Goal: Task Accomplishment & Management: Manage account settings

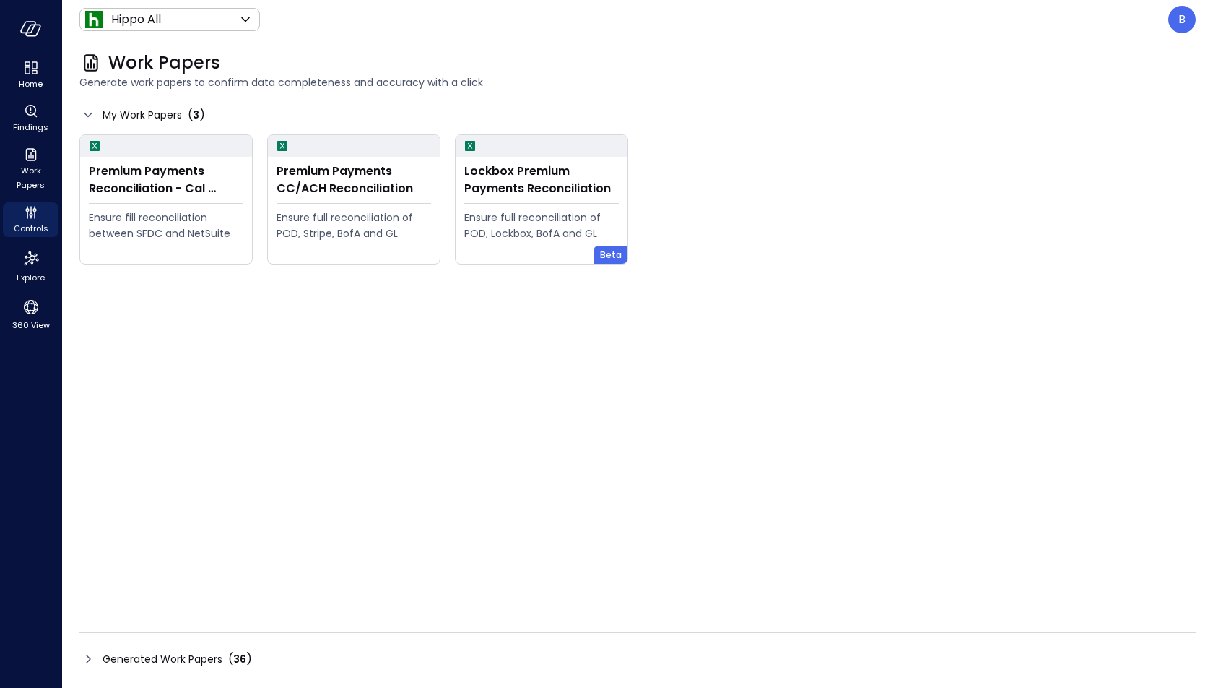
click at [86, 657] on icon at bounding box center [87, 658] width 17 height 17
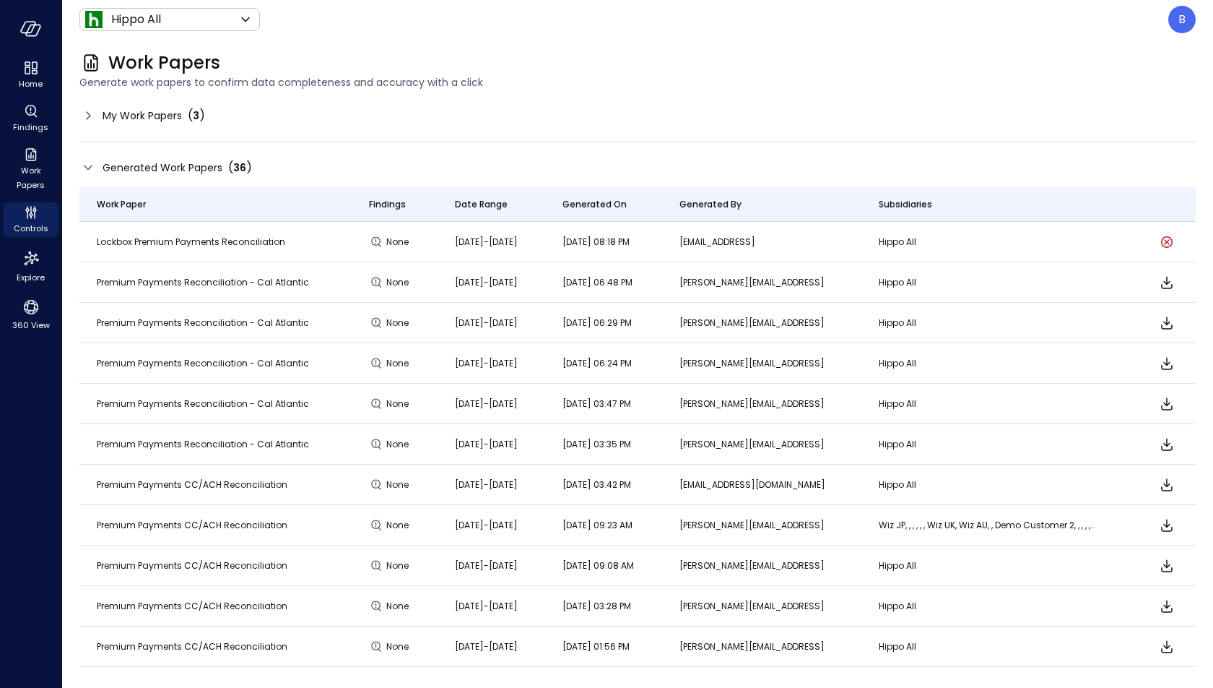
click at [82, 116] on icon at bounding box center [87, 115] width 17 height 17
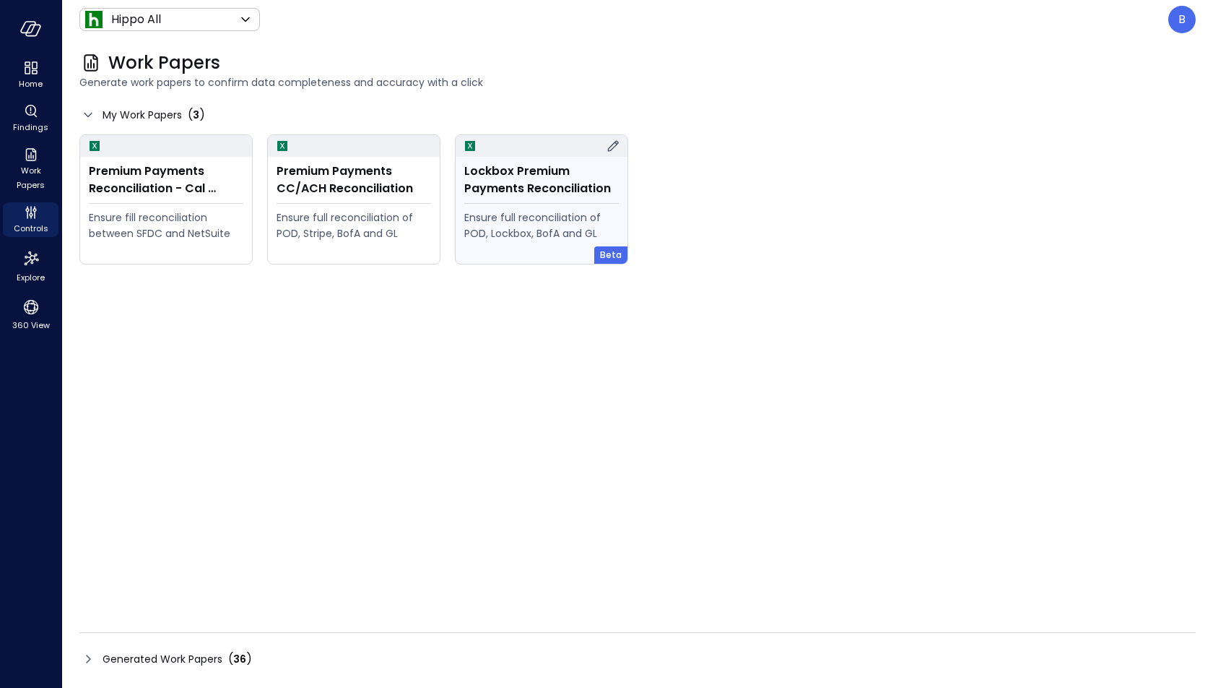
click at [612, 144] on icon at bounding box center [613, 145] width 11 height 11
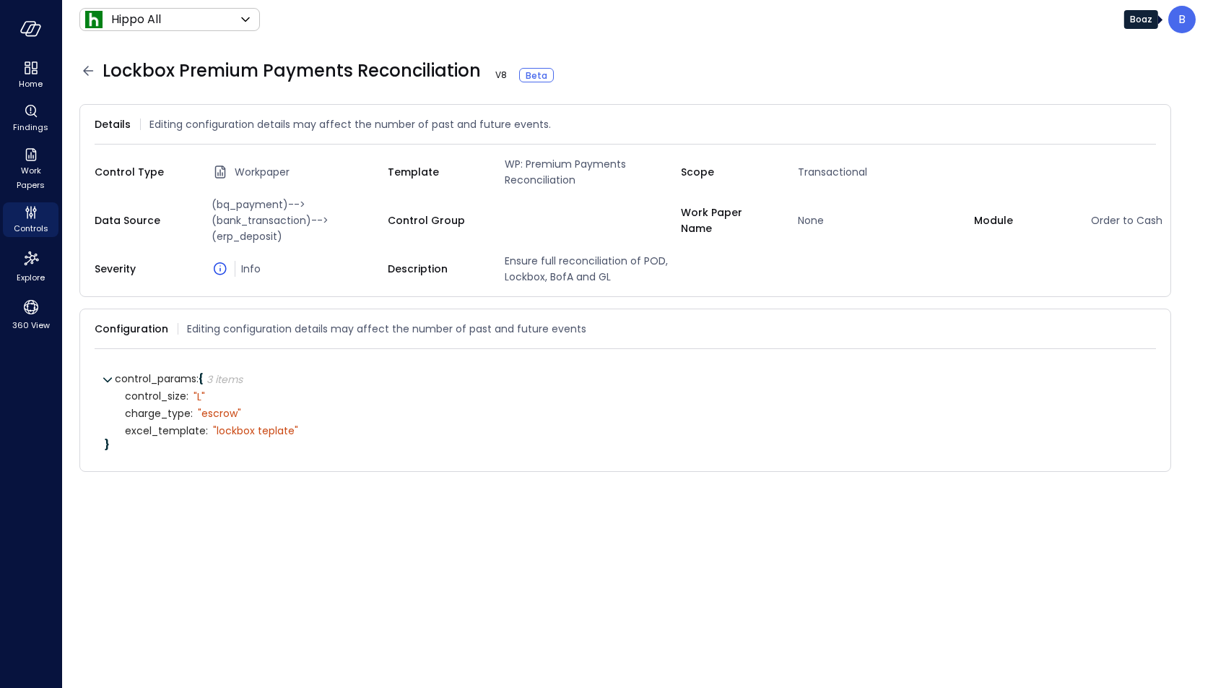
click at [1175, 20] on div "B" at bounding box center [1182, 19] width 27 height 27
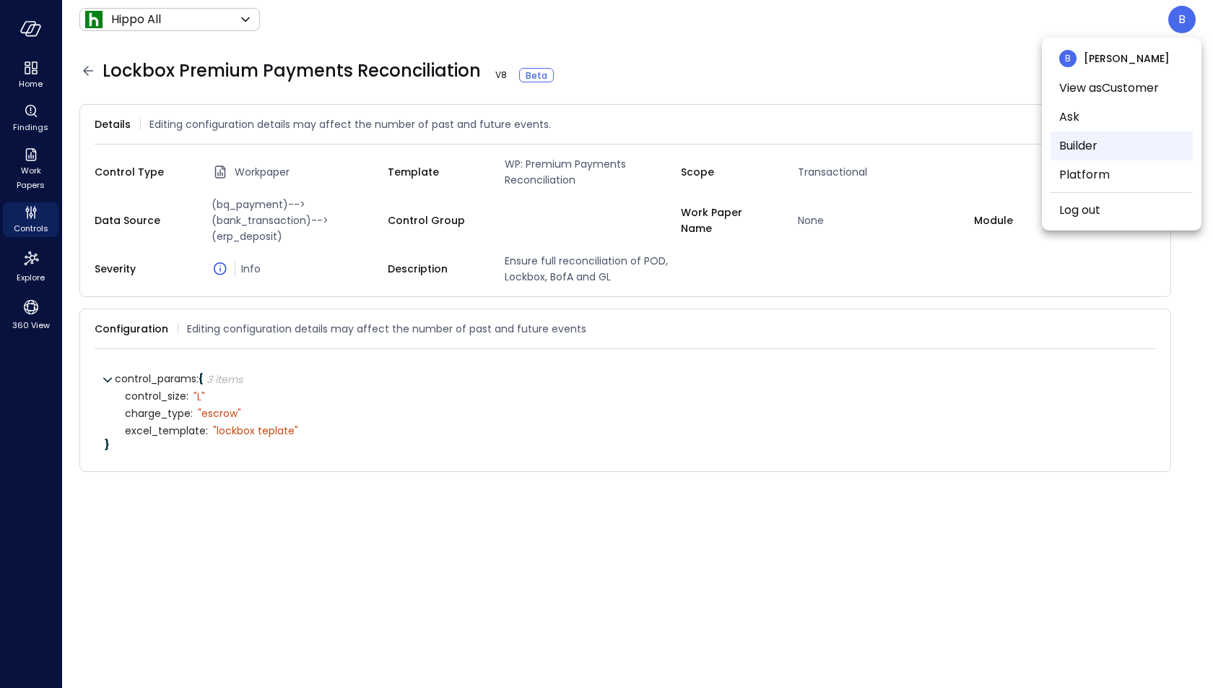
click at [1107, 152] on li "Builder" at bounding box center [1122, 145] width 142 height 29
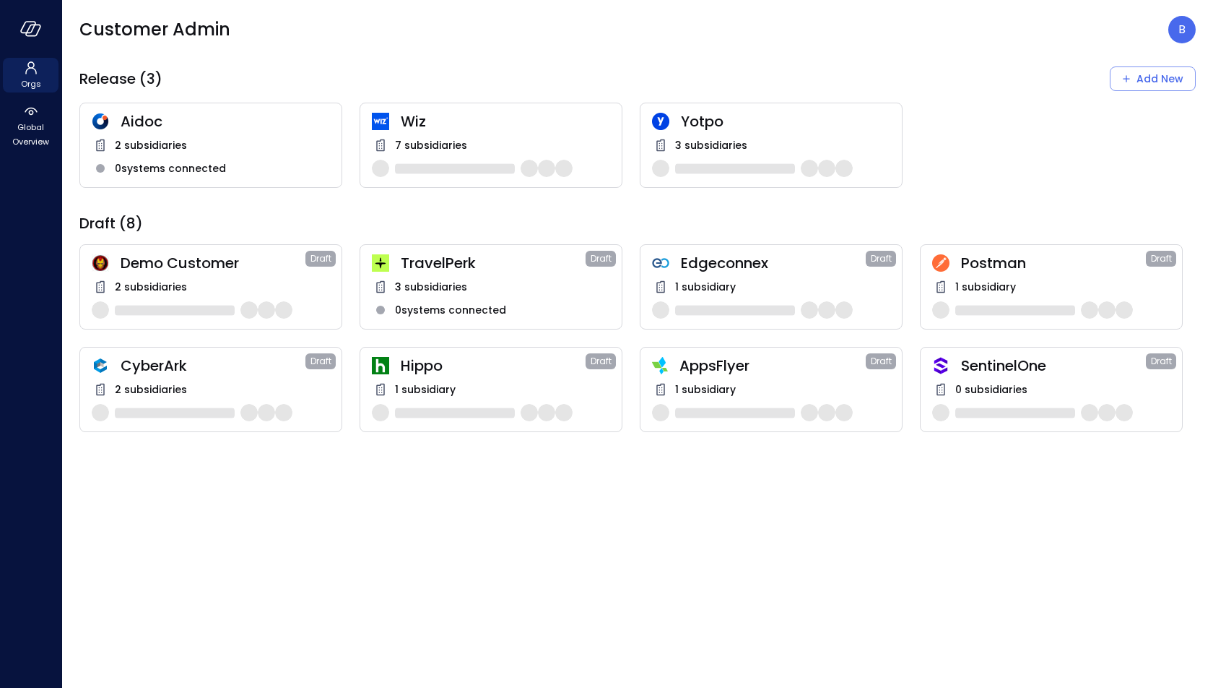
click at [431, 138] on span "7 subsidiaries" at bounding box center [431, 145] width 72 height 16
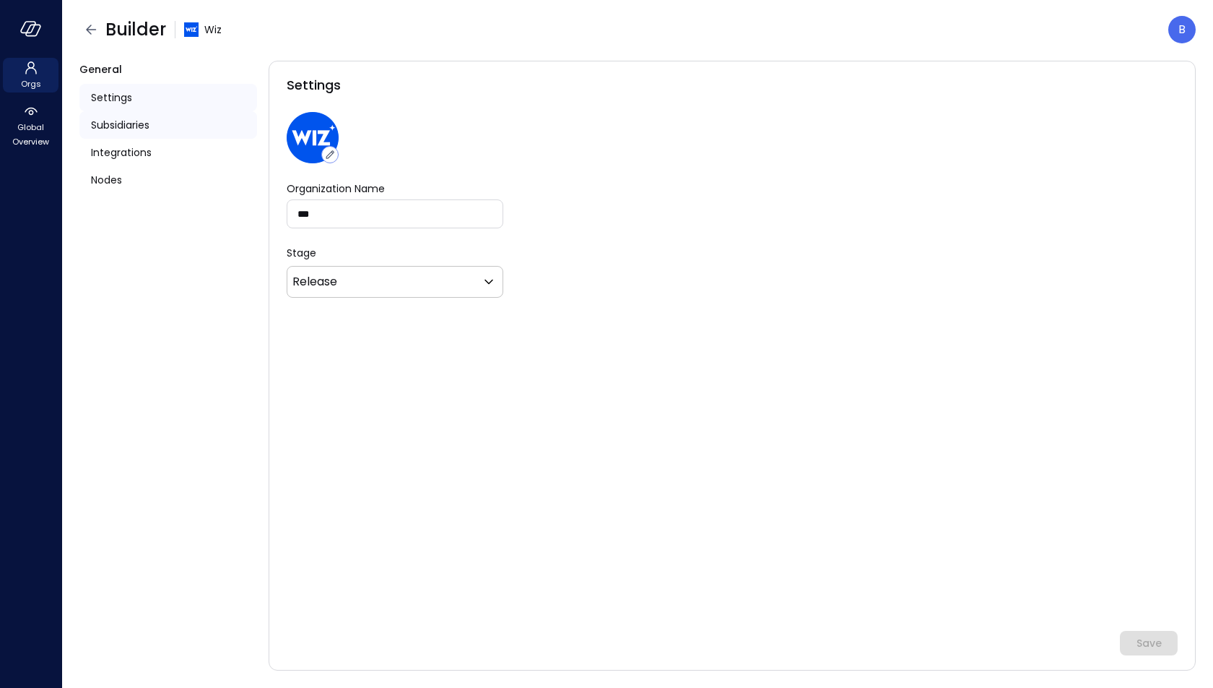
click at [163, 119] on div "Subsidiaries" at bounding box center [168, 124] width 178 height 27
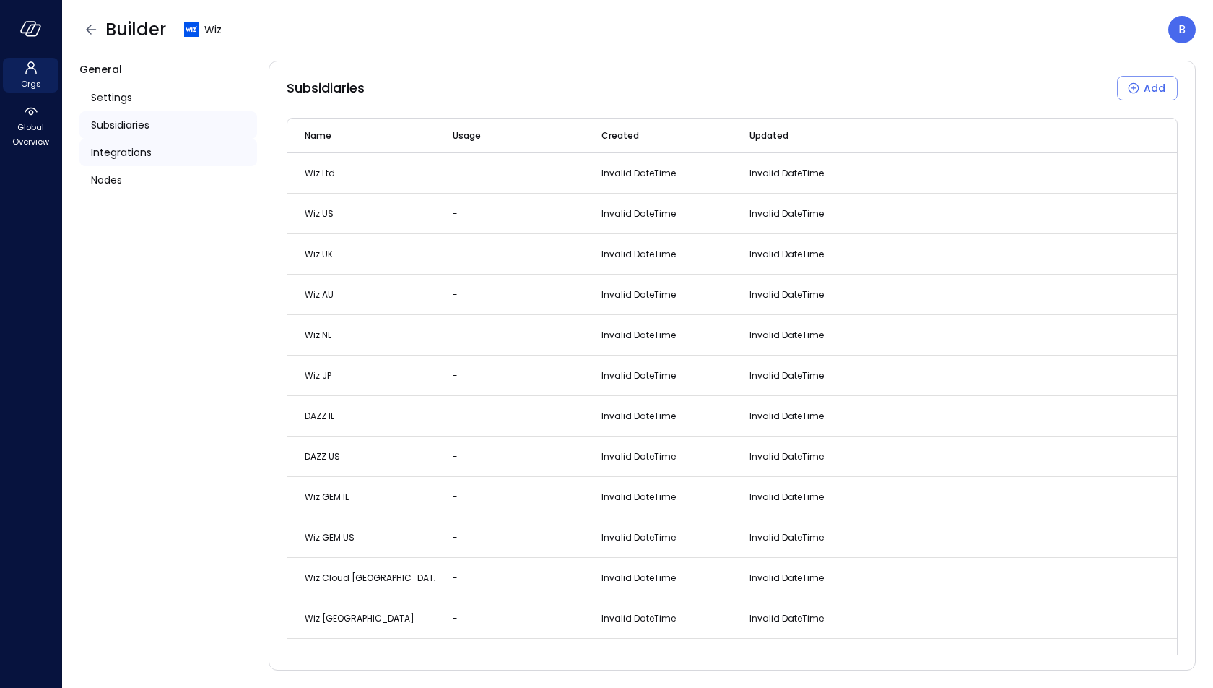
click at [167, 144] on div "Integrations" at bounding box center [168, 152] width 178 height 27
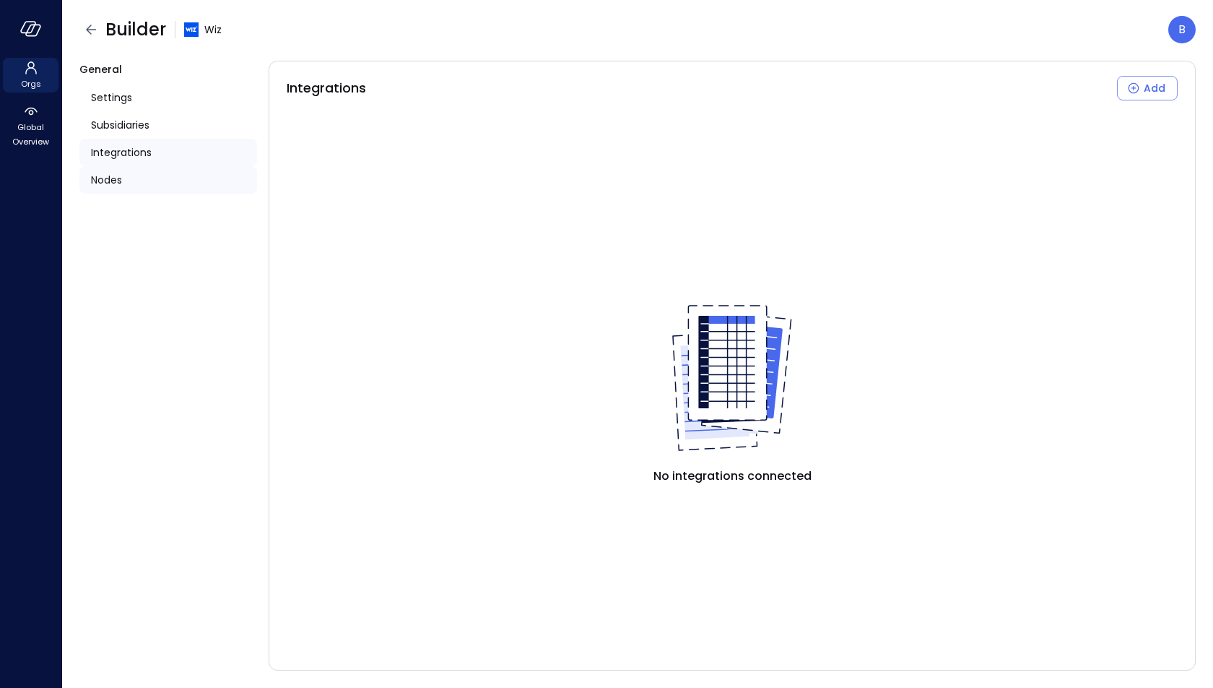
click at [138, 187] on div "Nodes" at bounding box center [168, 179] width 178 height 27
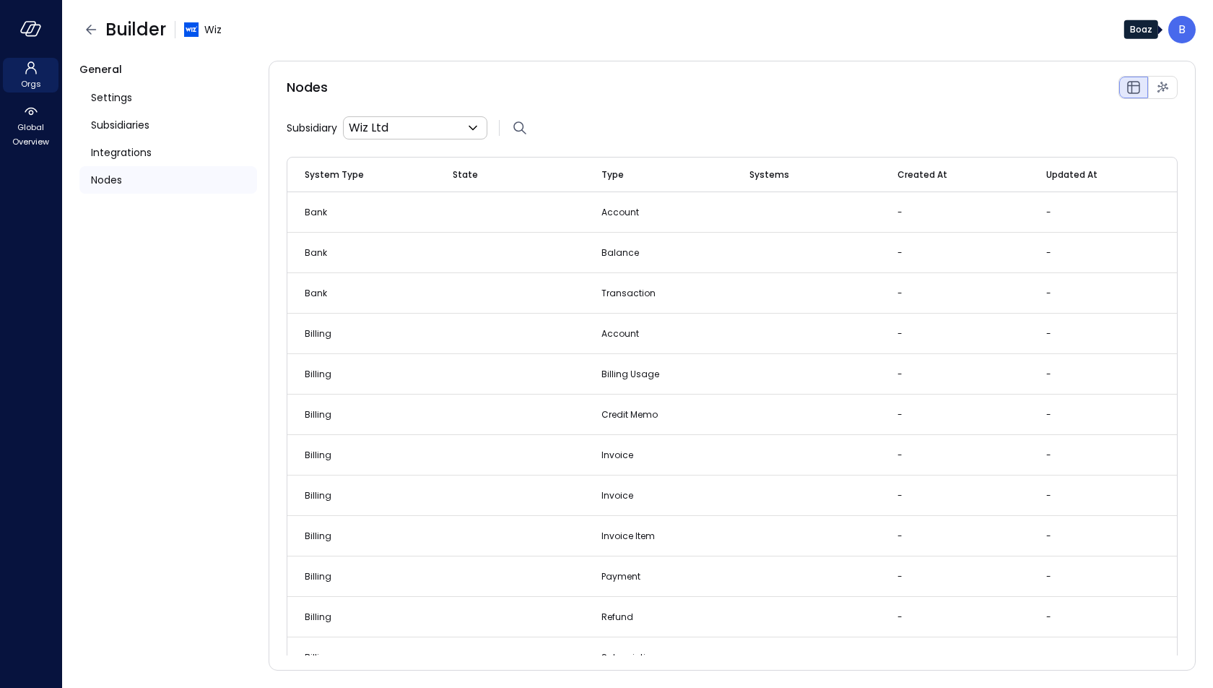
click at [1183, 39] on div "B" at bounding box center [1182, 29] width 27 height 27
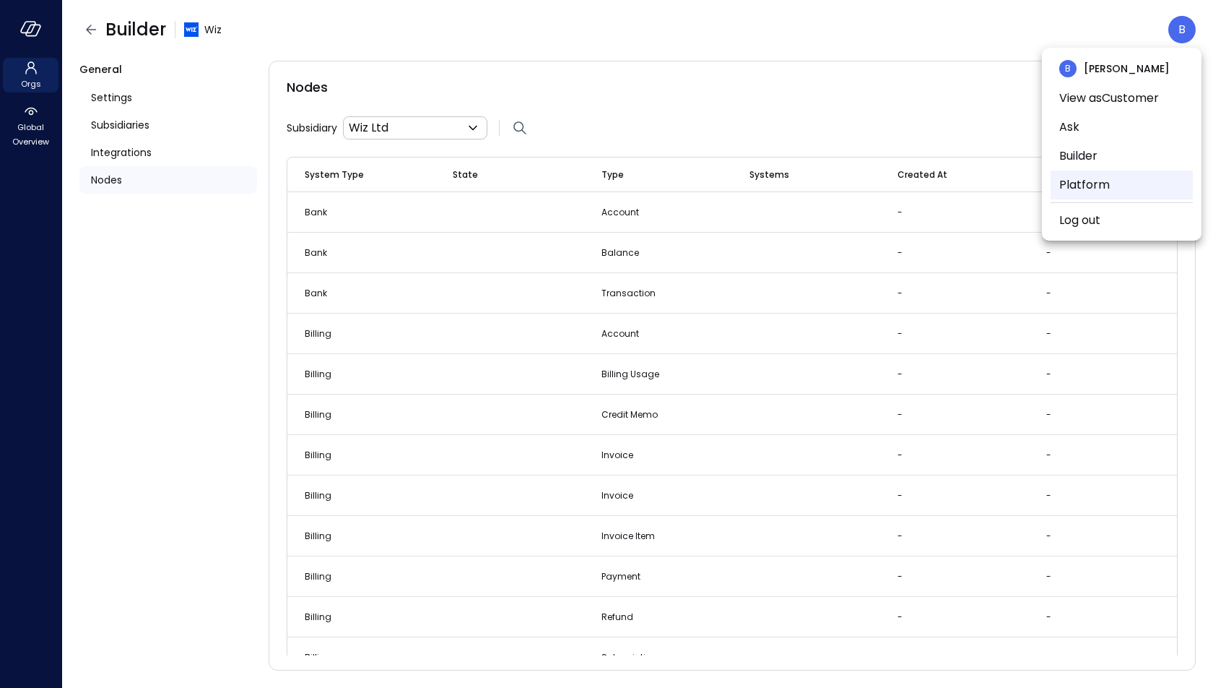
click at [1130, 177] on li "Platform" at bounding box center [1122, 184] width 142 height 29
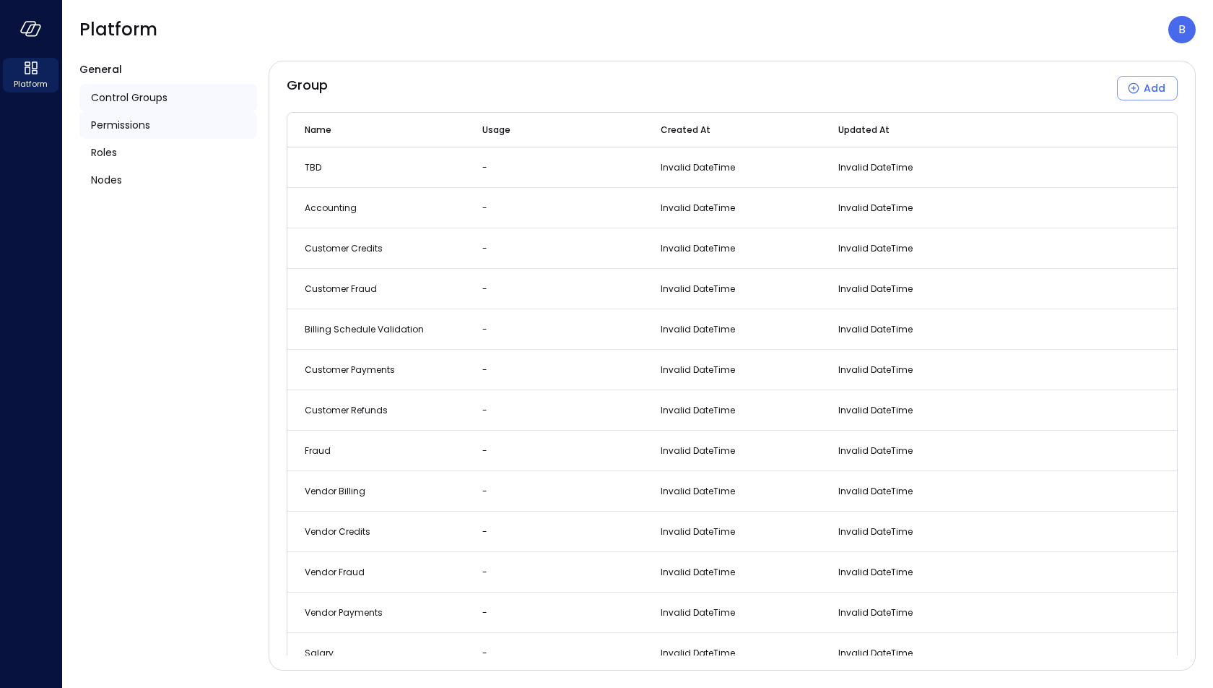
click at [186, 121] on div "Permissions" at bounding box center [168, 124] width 178 height 27
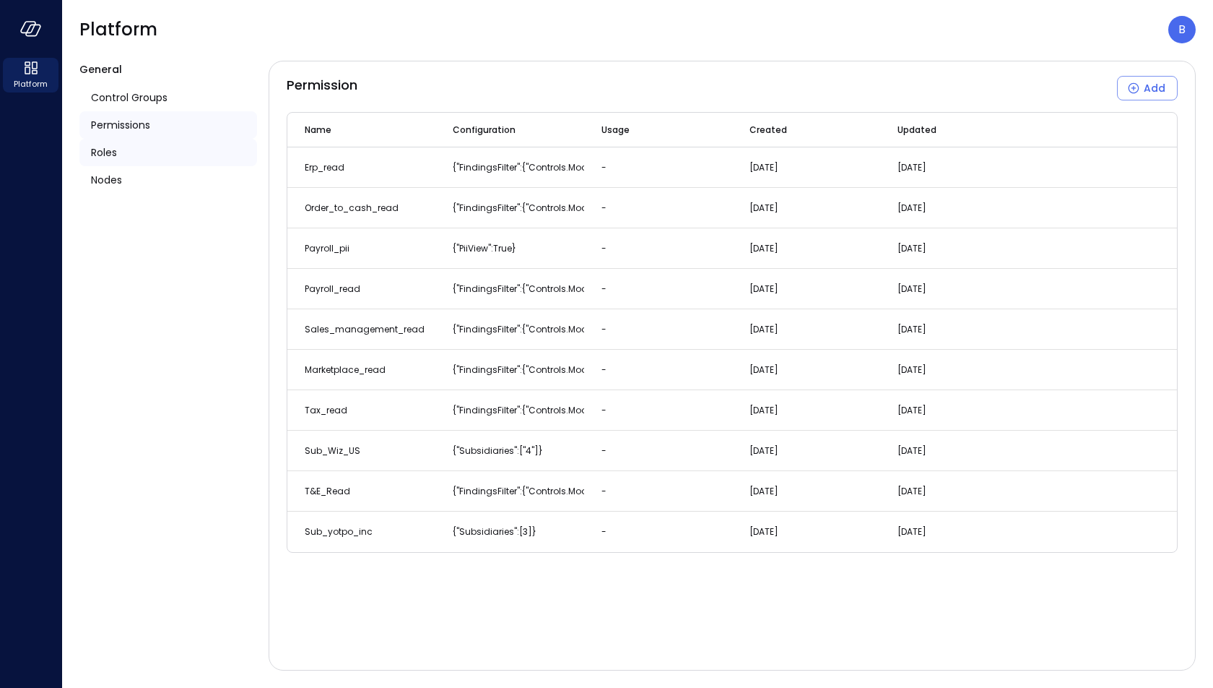
click at [151, 147] on div "Roles" at bounding box center [168, 152] width 178 height 27
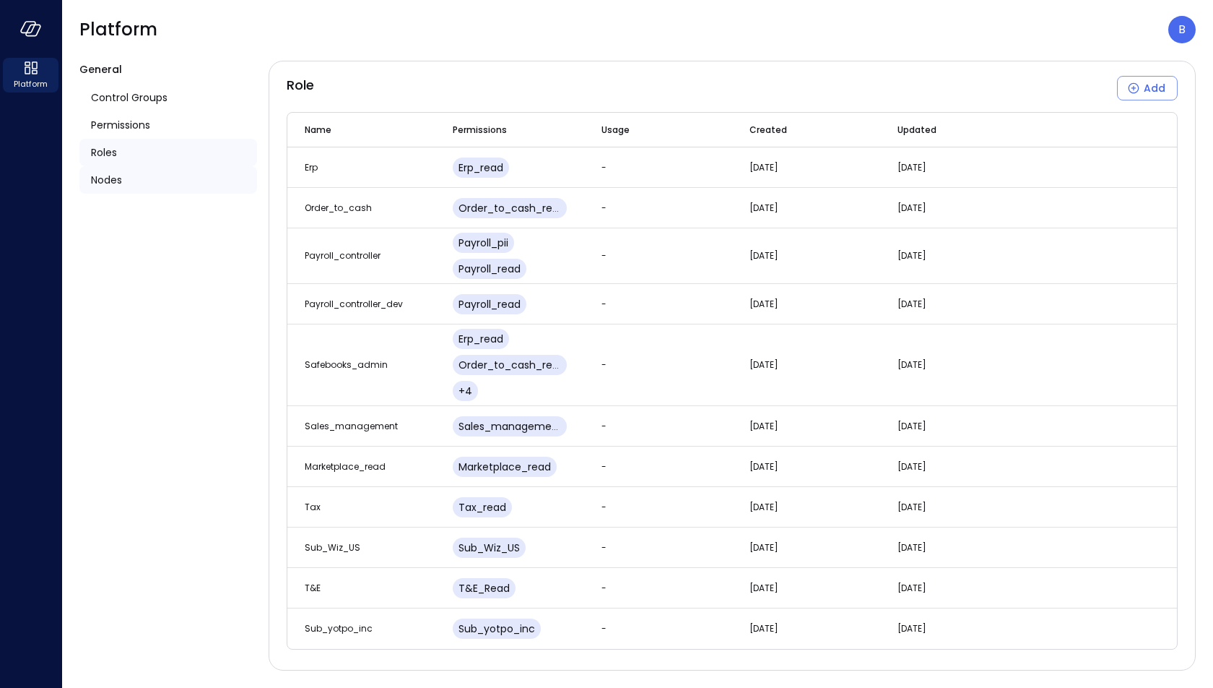
click at [147, 186] on div "Nodes" at bounding box center [168, 179] width 178 height 27
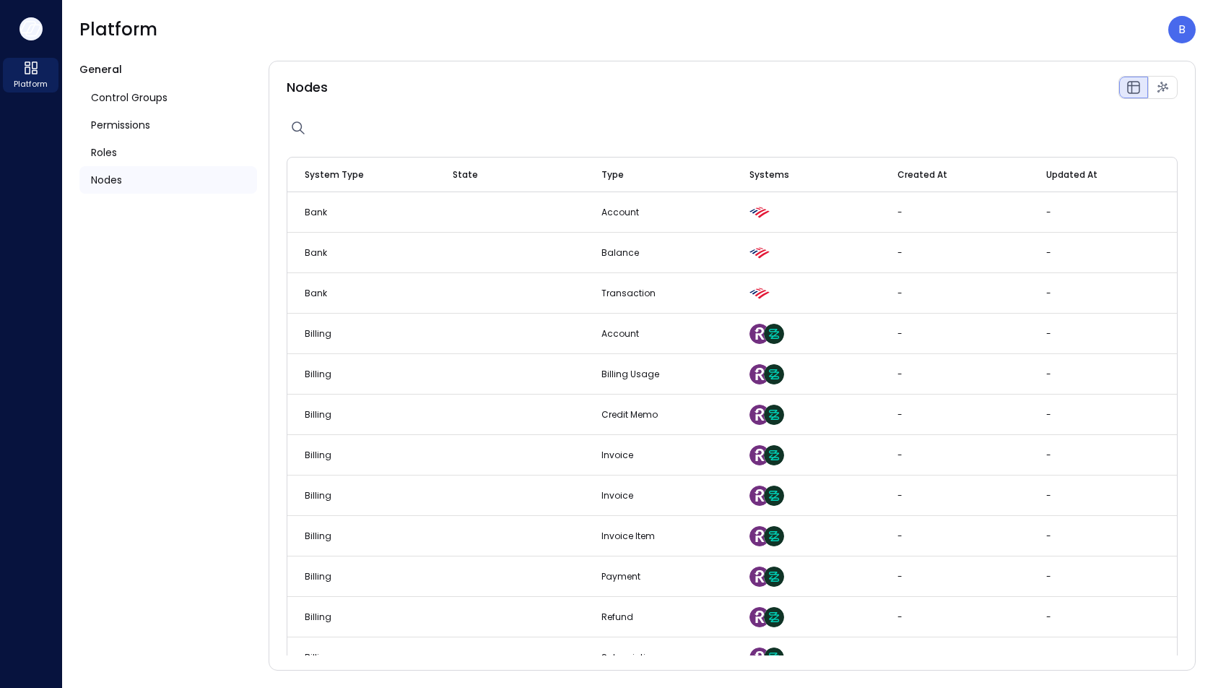
click at [27, 30] on icon "button" at bounding box center [33, 30] width 14 height 11
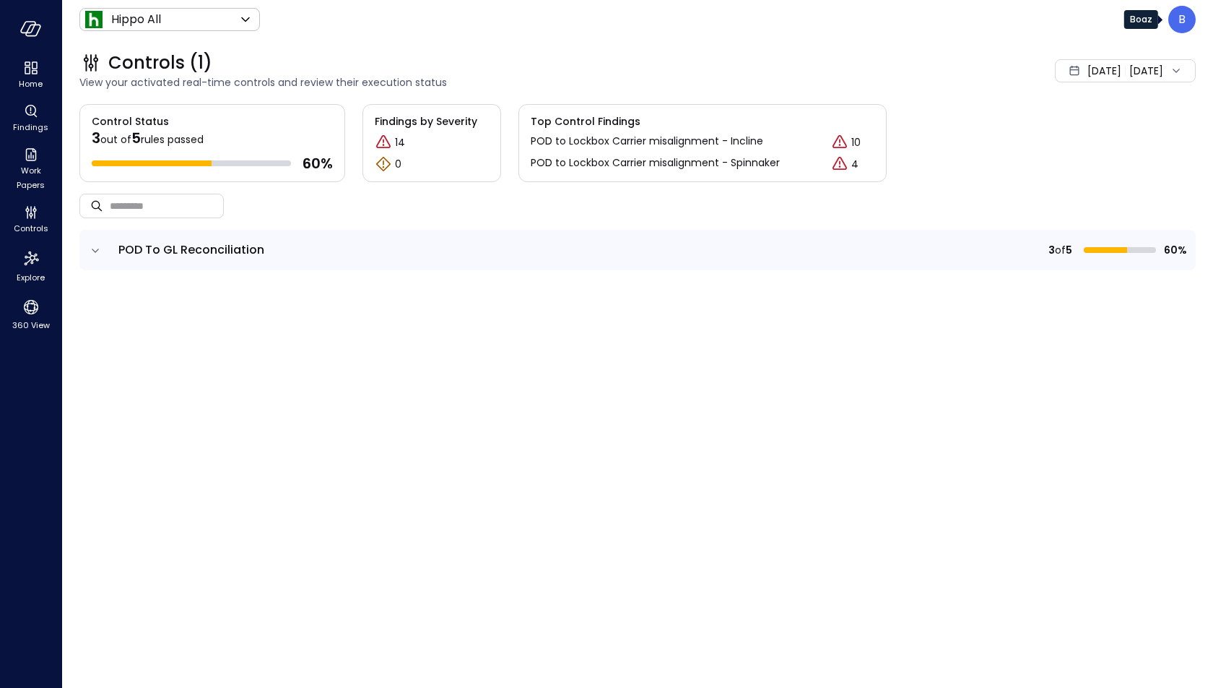
click at [1175, 14] on div "B" at bounding box center [1182, 19] width 27 height 27
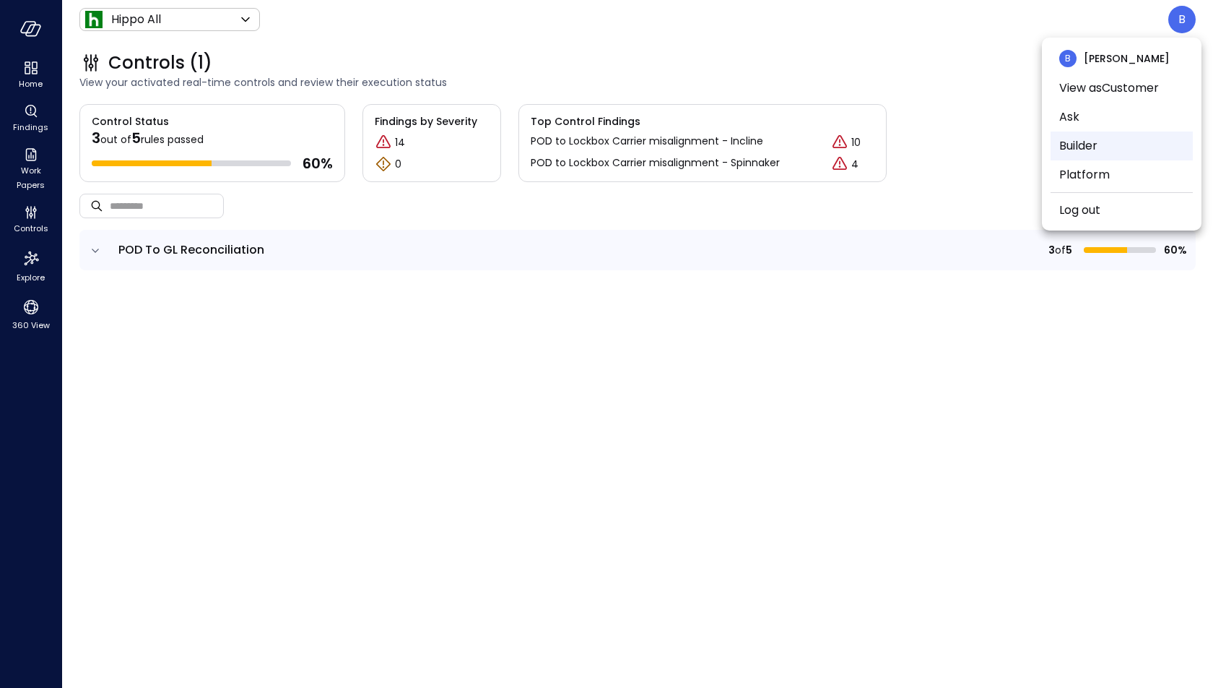
click at [1122, 139] on li "Builder" at bounding box center [1122, 145] width 142 height 29
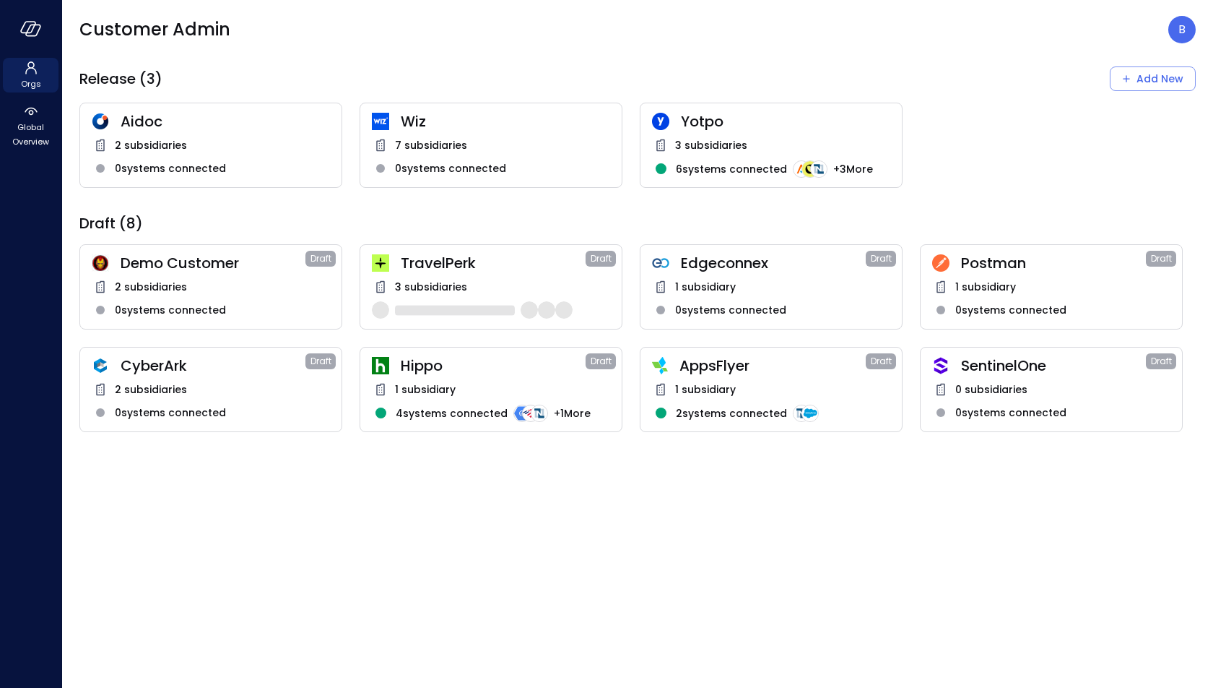
click at [213, 272] on span "Demo Customer" at bounding box center [213, 263] width 185 height 19
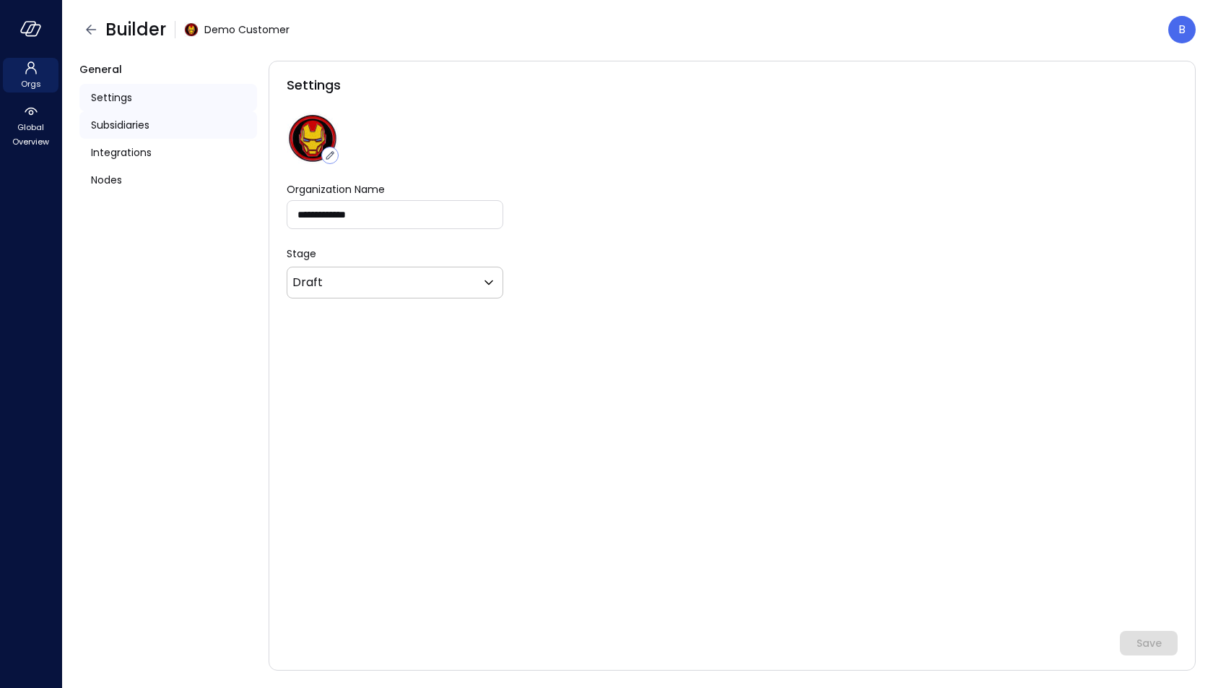
click at [150, 126] on span "Subsidiaries" at bounding box center [120, 125] width 59 height 16
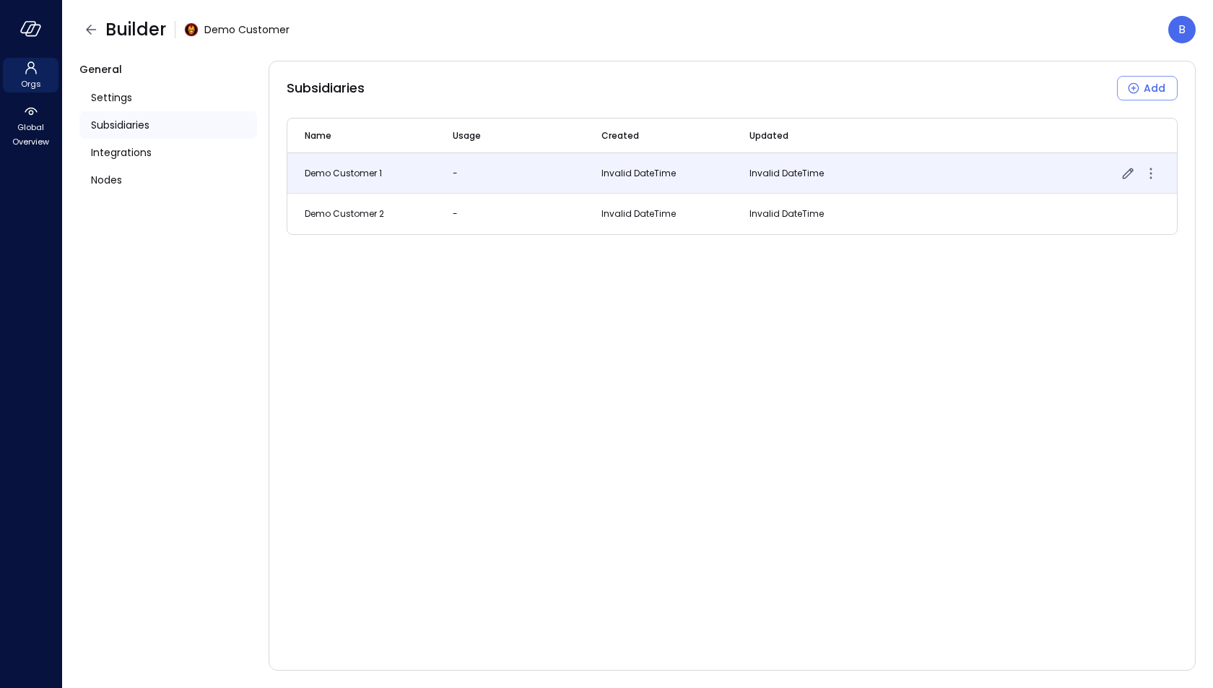
click at [423, 170] on td "Demo Customer 1" at bounding box center [361, 173] width 148 height 40
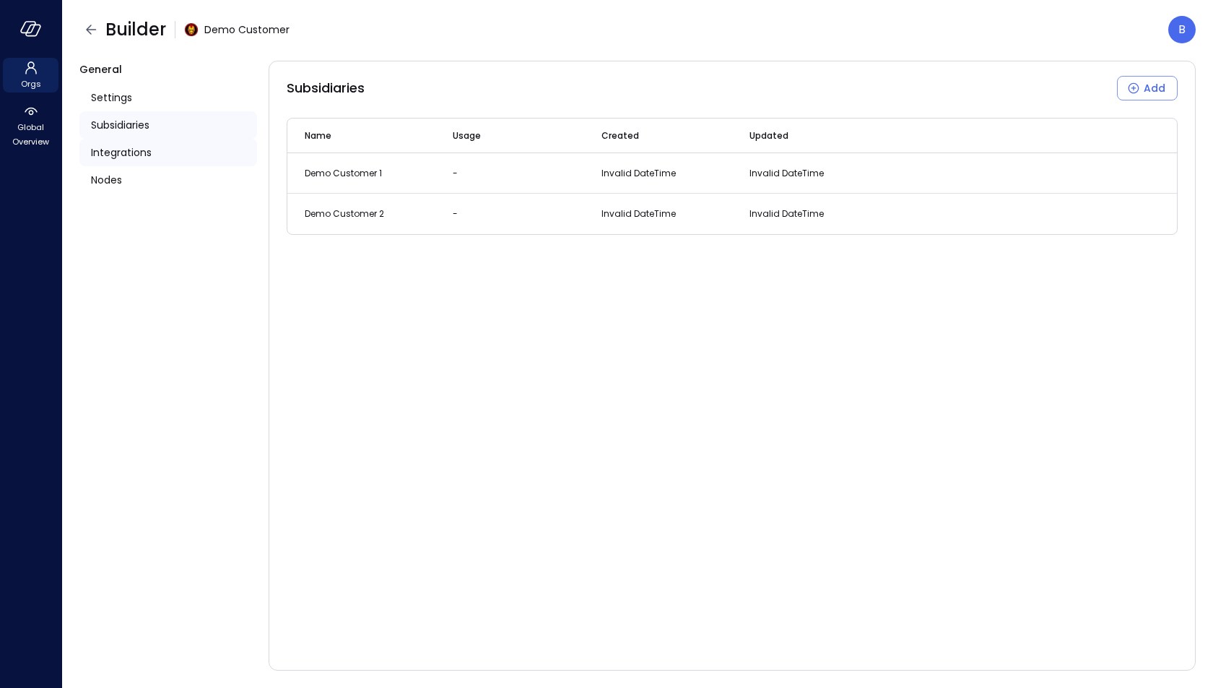
click at [152, 147] on div "Integrations" at bounding box center [168, 152] width 178 height 27
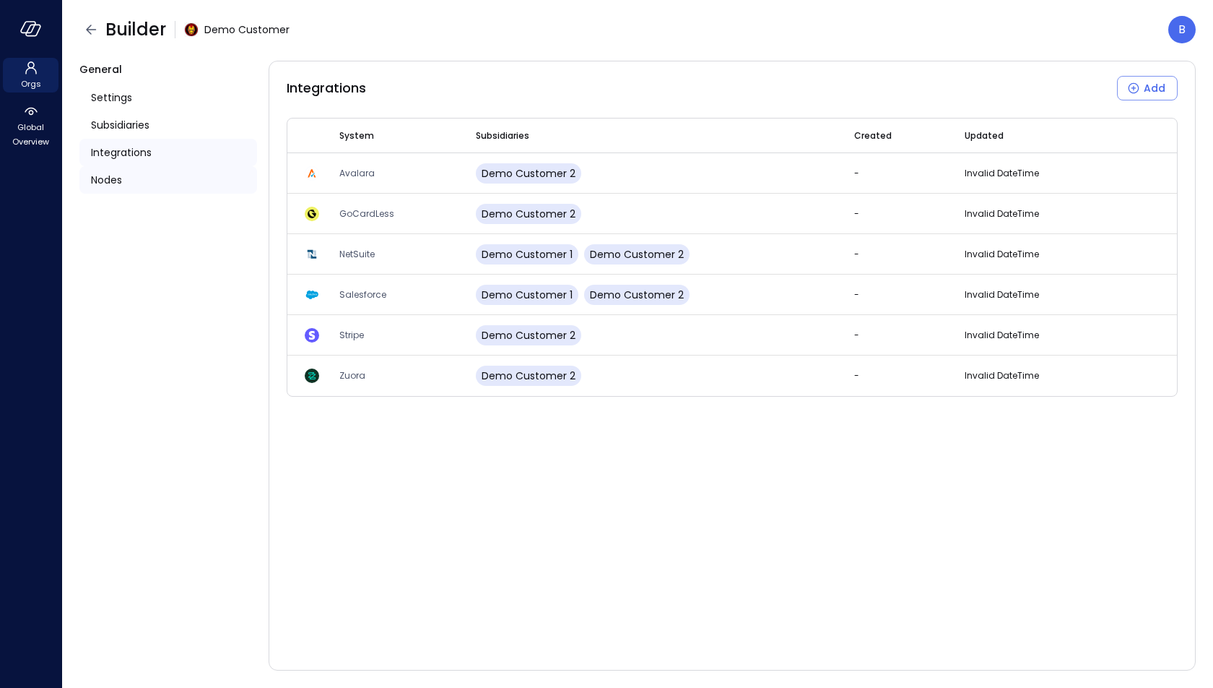
click at [138, 184] on div "Nodes" at bounding box center [168, 179] width 178 height 27
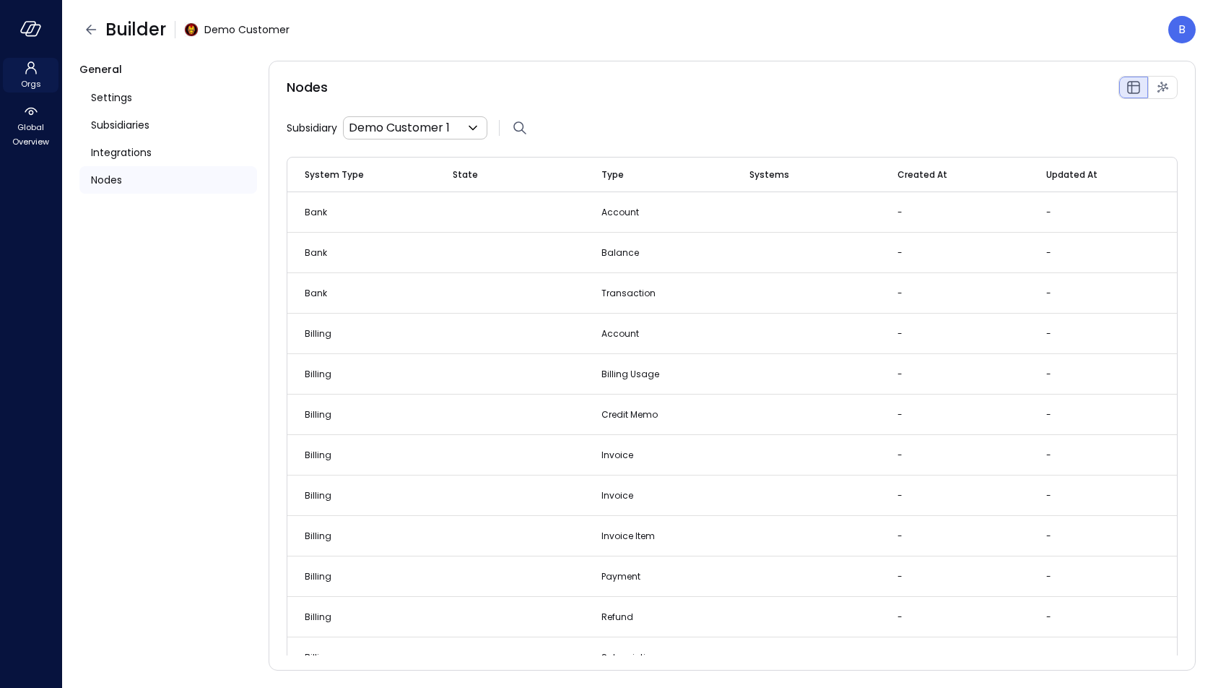
click at [33, 82] on span "Orgs" at bounding box center [31, 84] width 20 height 14
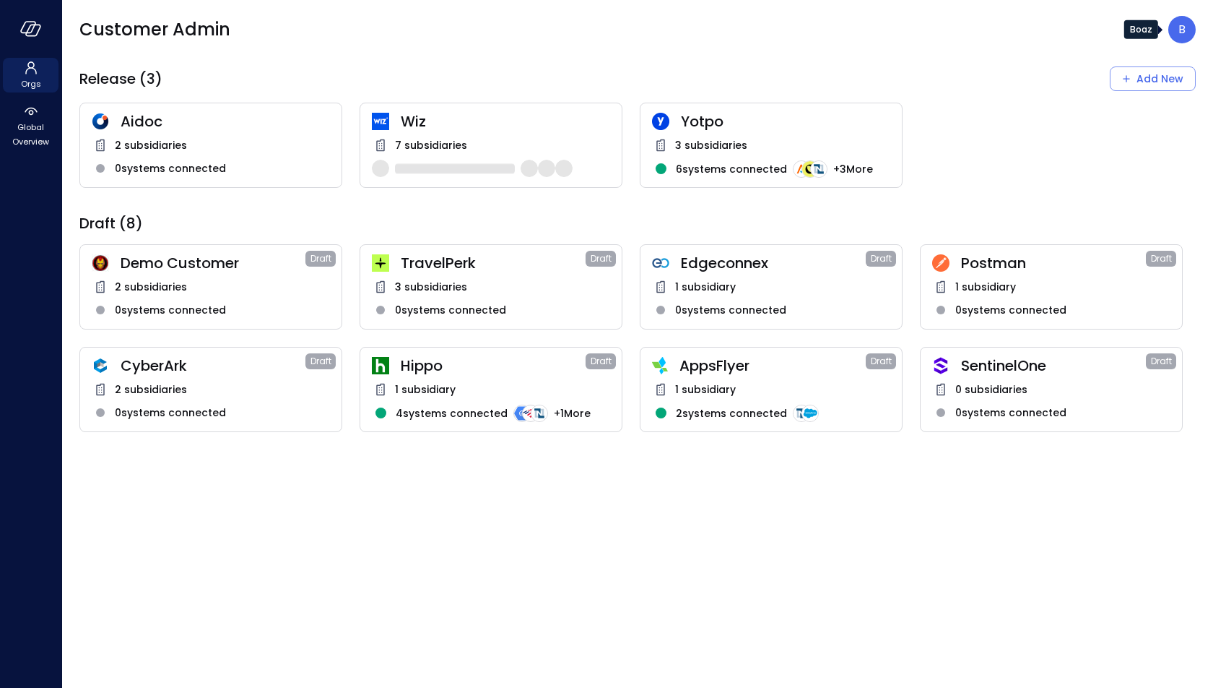
click at [1179, 34] on p "B" at bounding box center [1182, 29] width 7 height 17
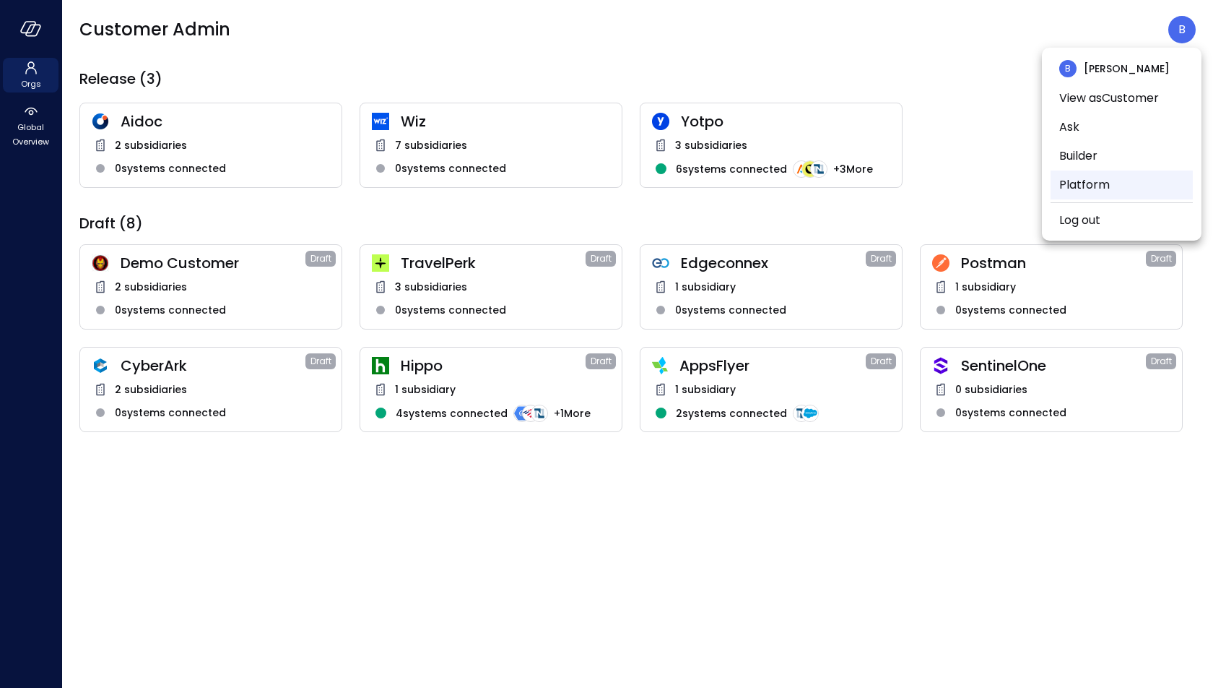
click at [1073, 190] on li "Platform" at bounding box center [1122, 184] width 142 height 29
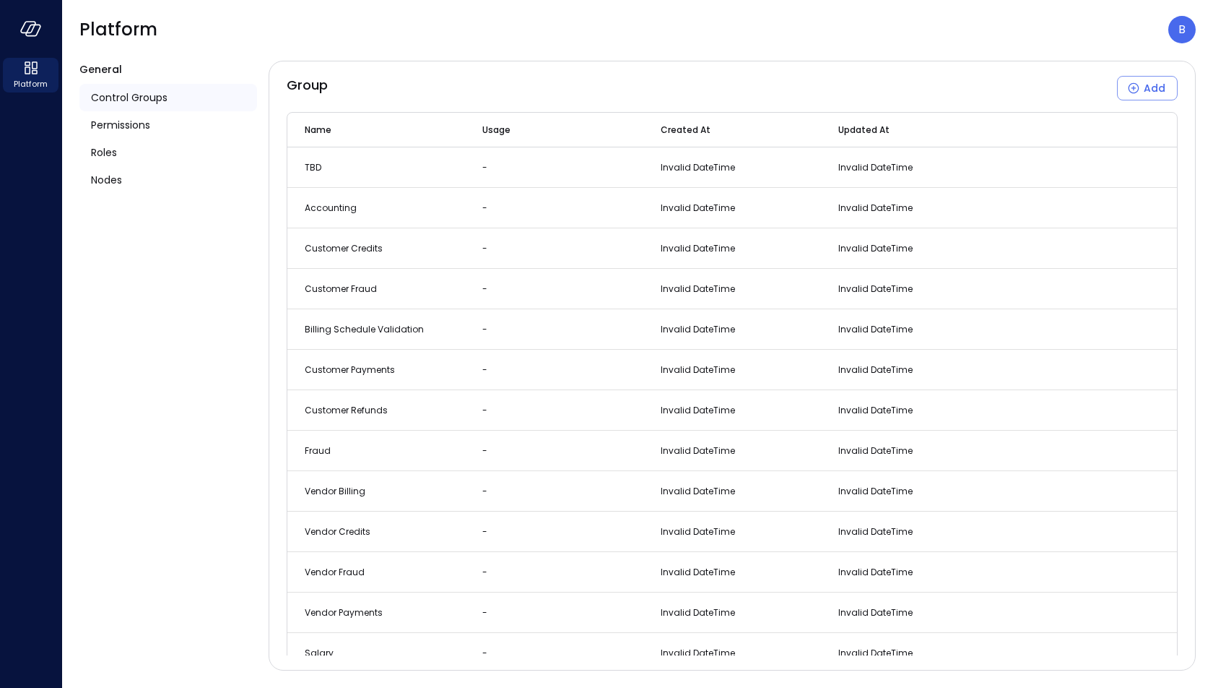
click at [170, 97] on div "Control Groups" at bounding box center [168, 97] width 178 height 27
click at [163, 117] on div "Permissions" at bounding box center [168, 124] width 178 height 27
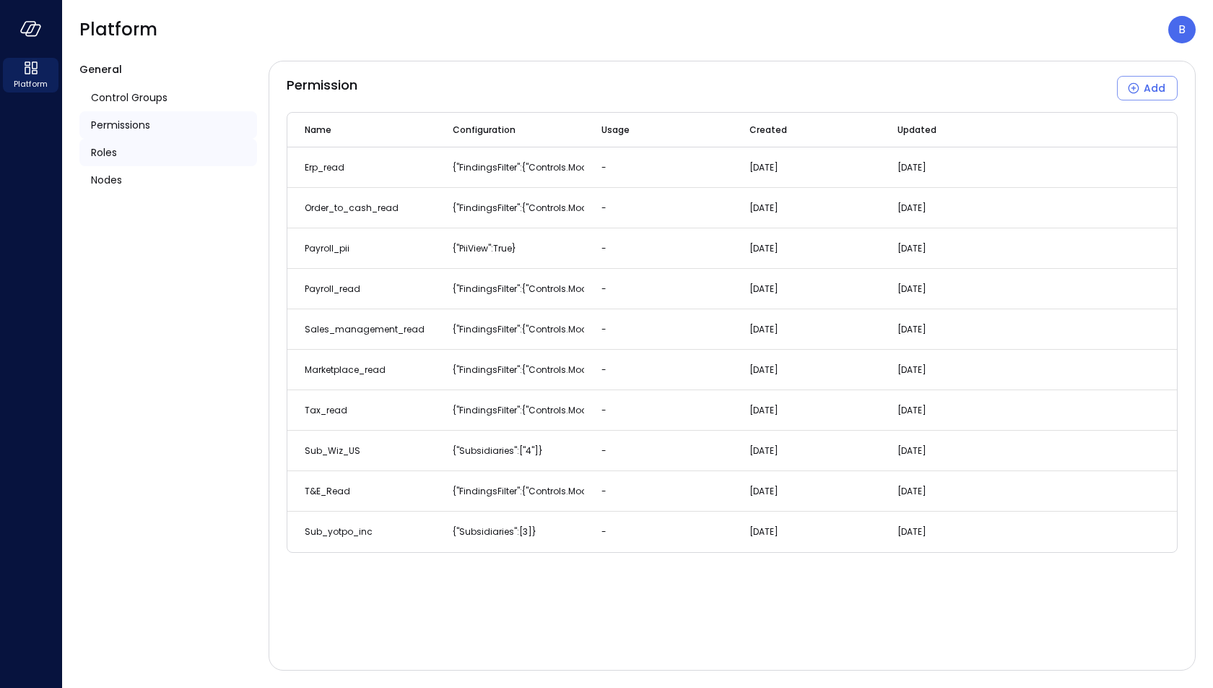
click at [139, 153] on div "Roles" at bounding box center [168, 152] width 178 height 27
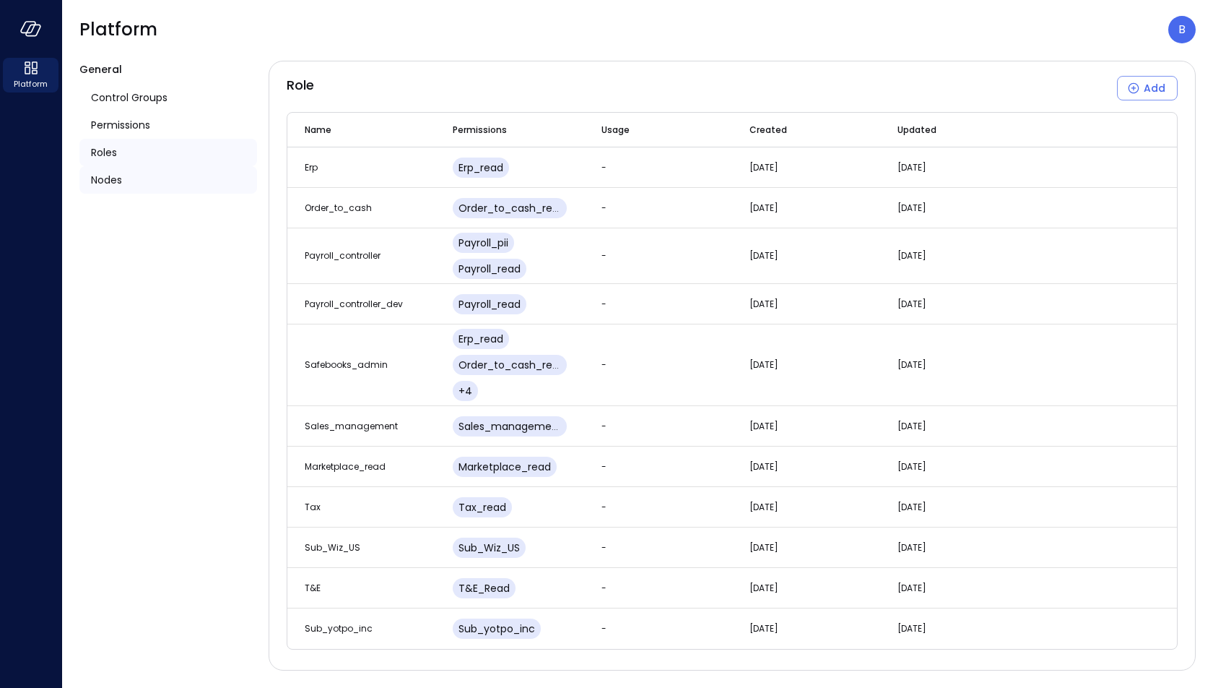
click at [135, 187] on div "Nodes" at bounding box center [168, 179] width 178 height 27
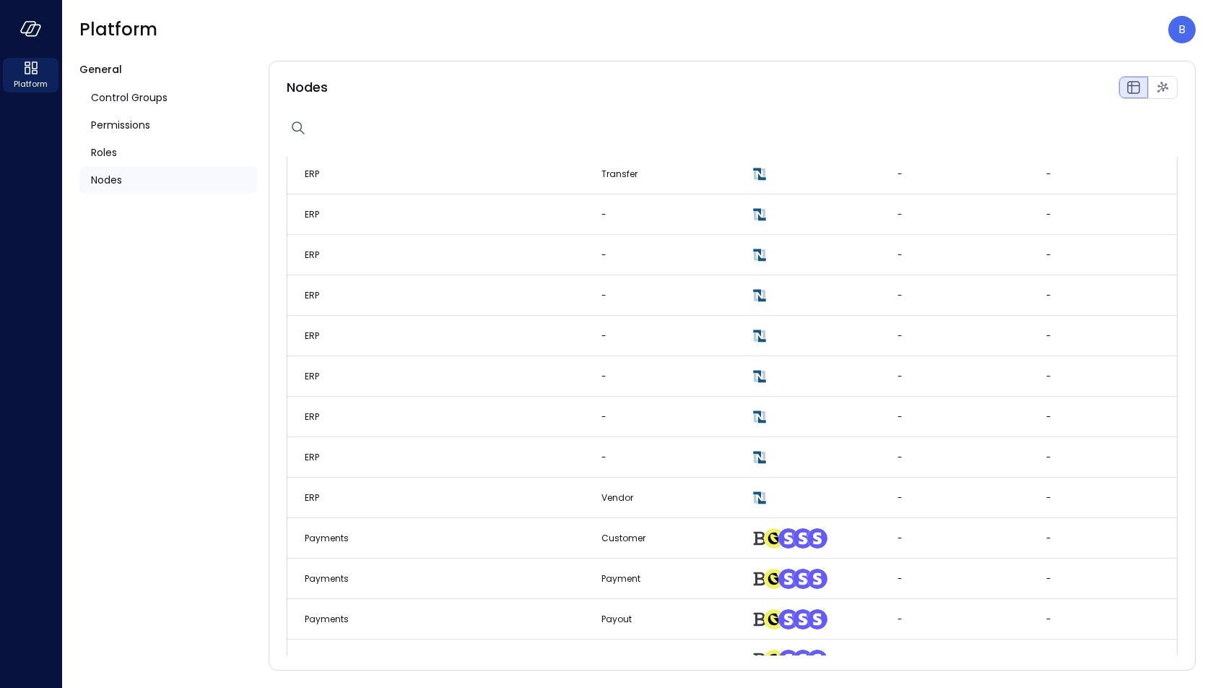
scroll to position [2488, 0]
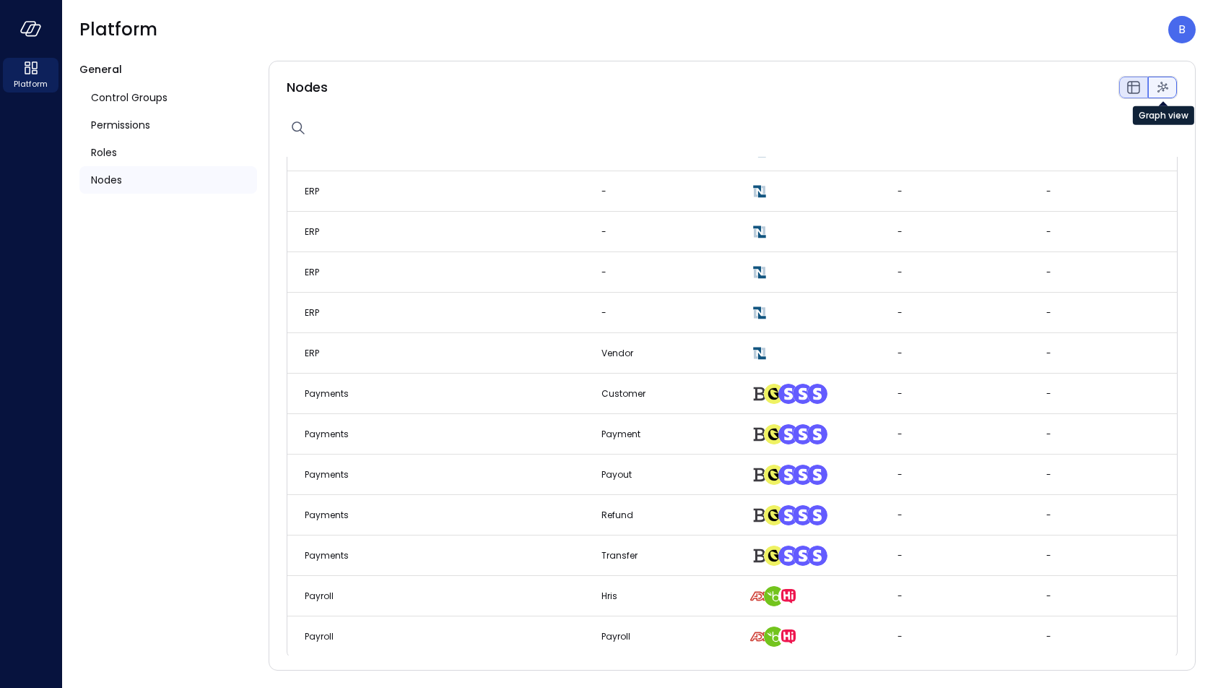
click at [1158, 85] on icon "Graph view" at bounding box center [1162, 87] width 17 height 17
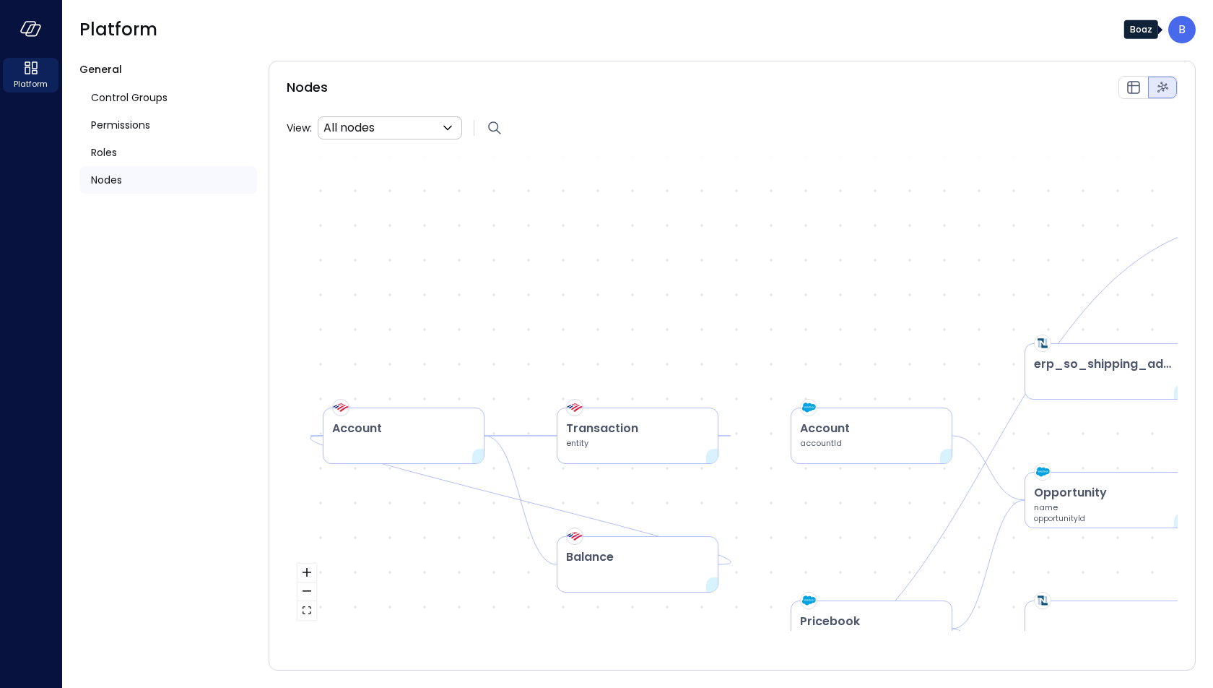
click at [1187, 28] on div "B" at bounding box center [1182, 29] width 27 height 27
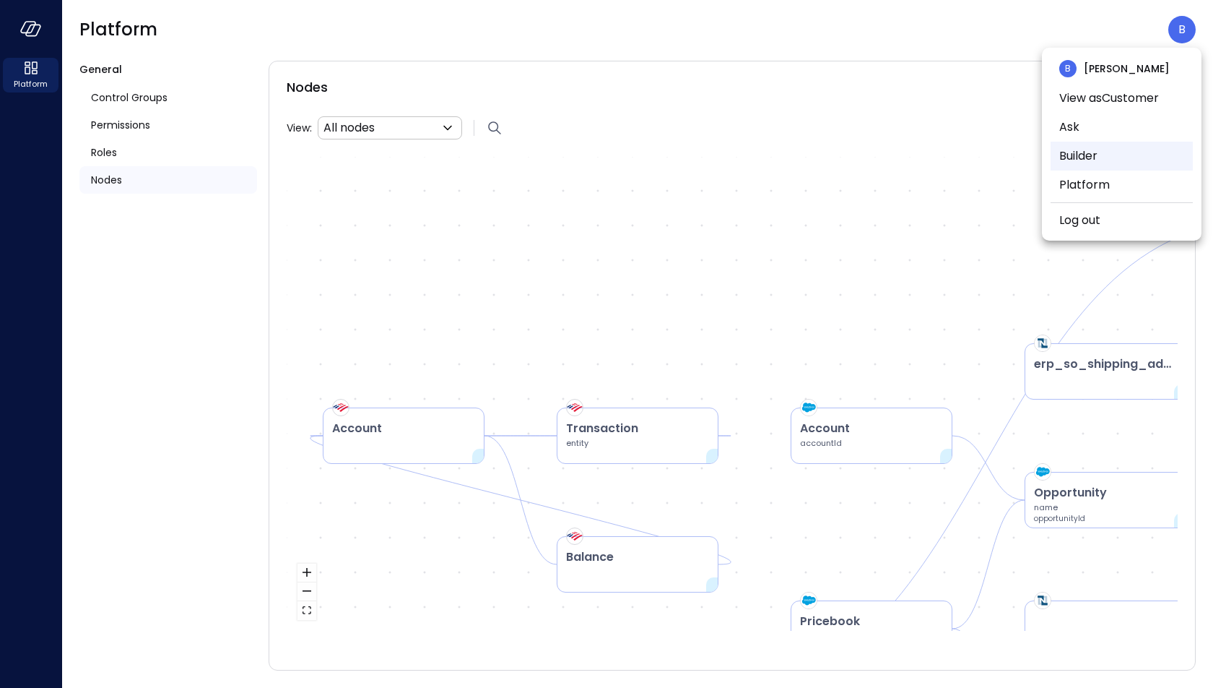
click at [1100, 154] on li "Builder" at bounding box center [1122, 156] width 142 height 29
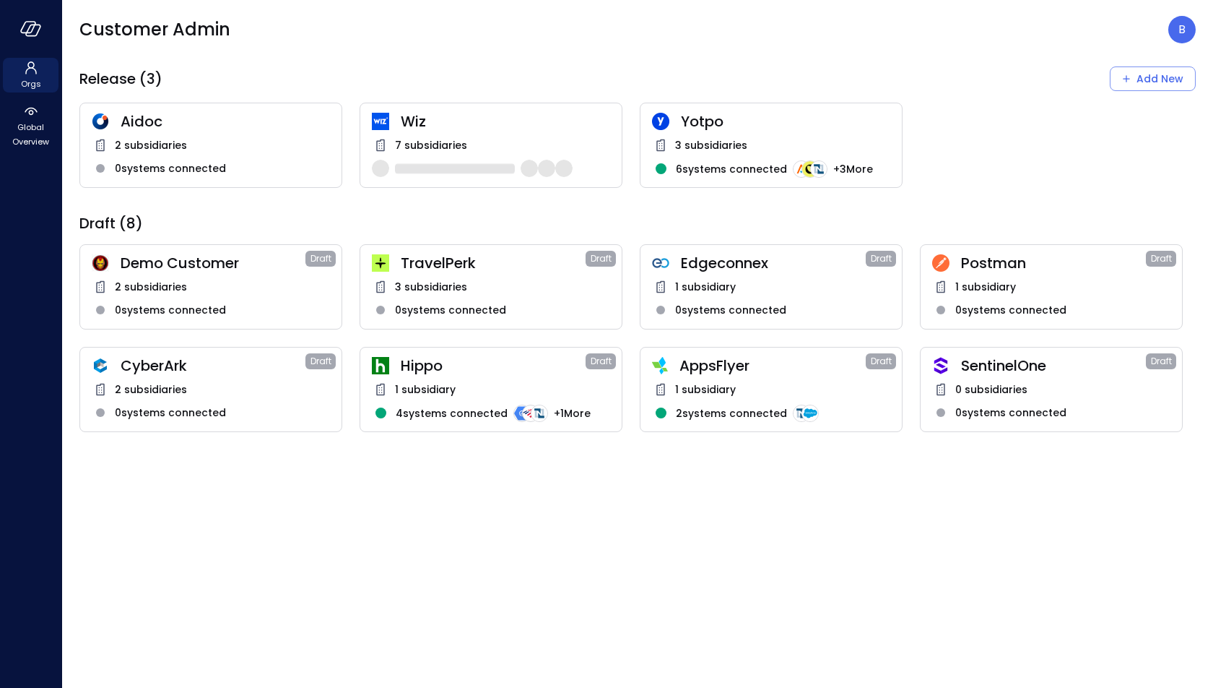
click at [224, 133] on div "Aidoc 2 subsidiaries 0 systems connected" at bounding box center [210, 145] width 263 height 85
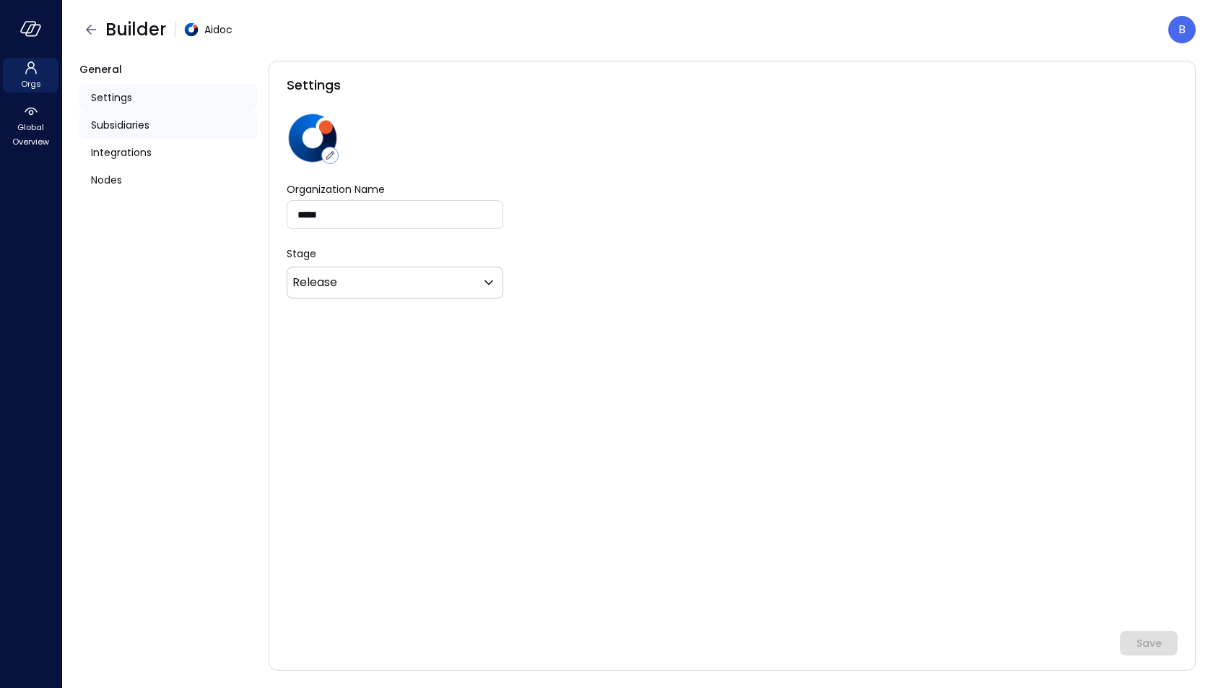
click at [170, 134] on div "Subsidiaries" at bounding box center [168, 124] width 178 height 27
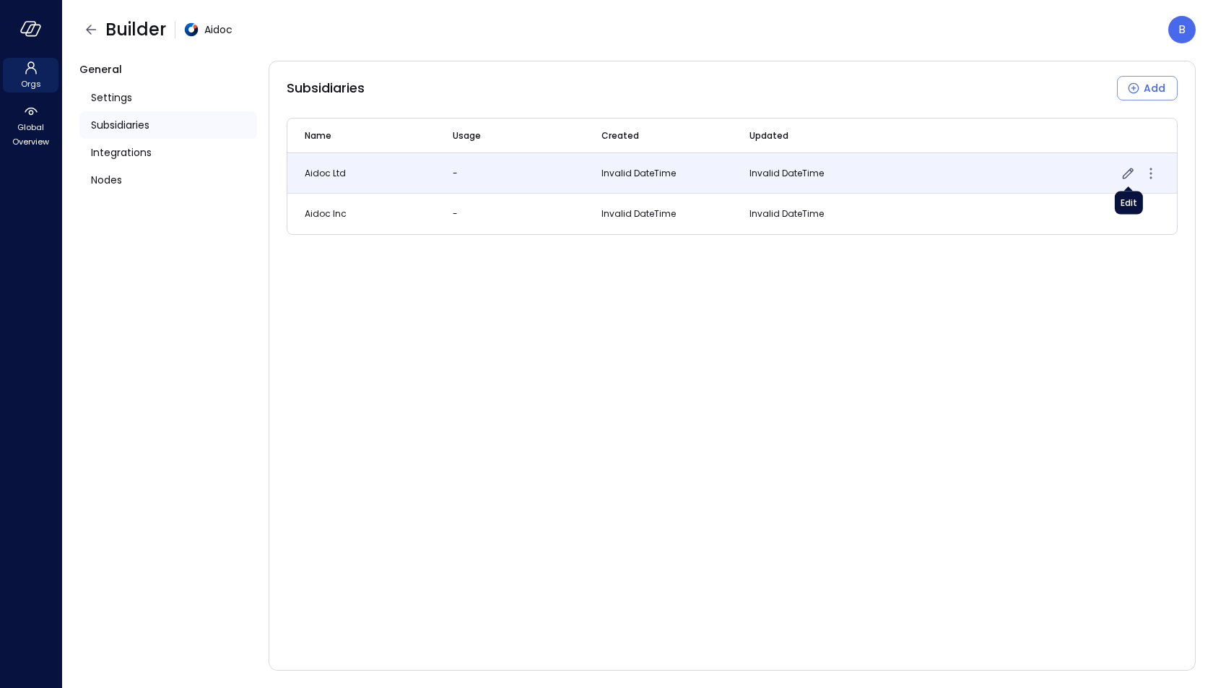
click at [1125, 173] on icon "button" at bounding box center [1128, 173] width 11 height 11
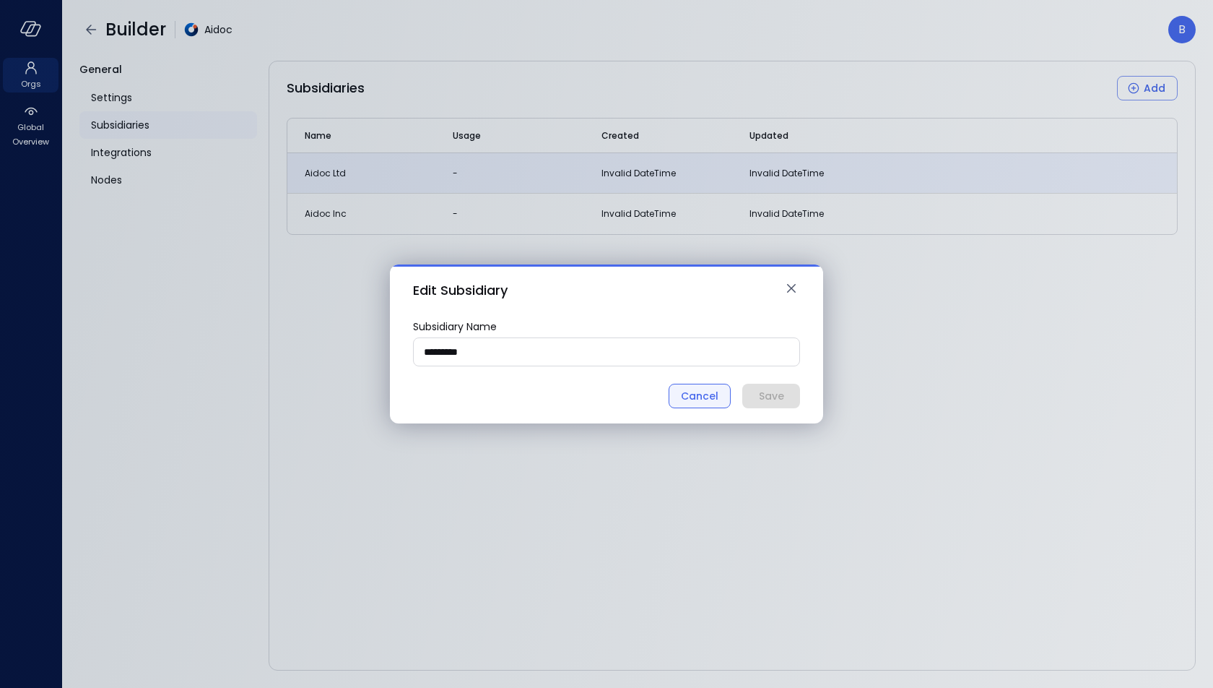
click at [713, 389] on div "Cancel" at bounding box center [700, 396] width 38 height 18
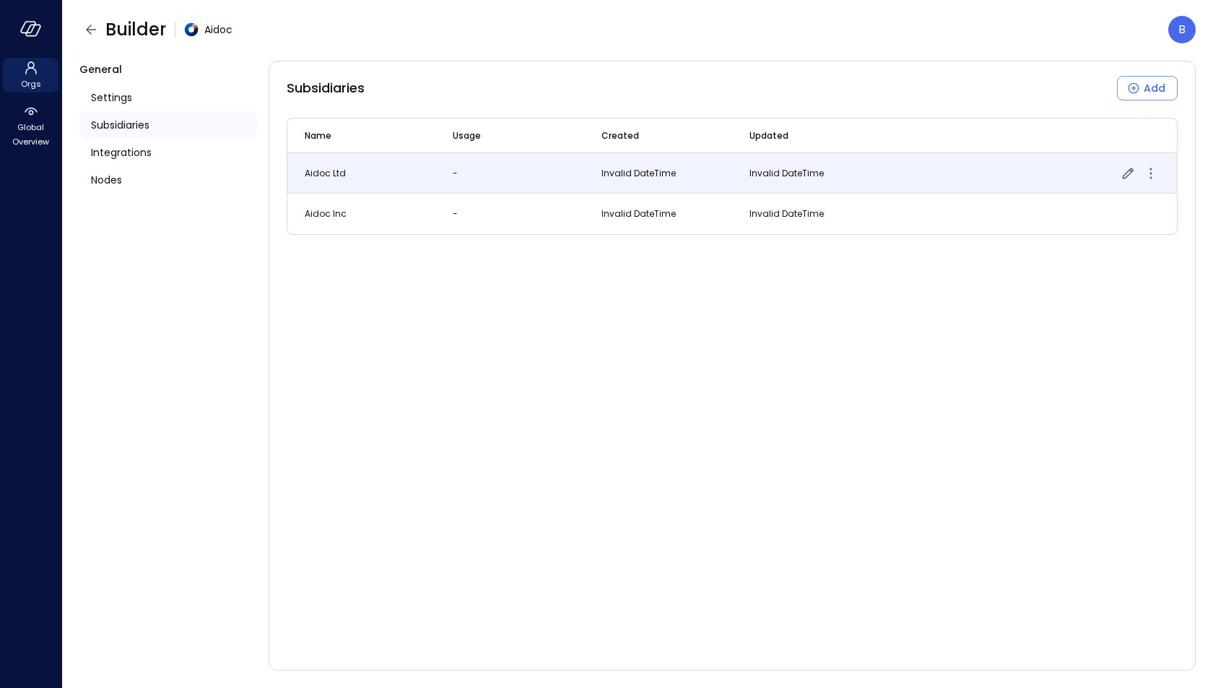
click at [1160, 173] on icon "more" at bounding box center [1151, 173] width 17 height 17
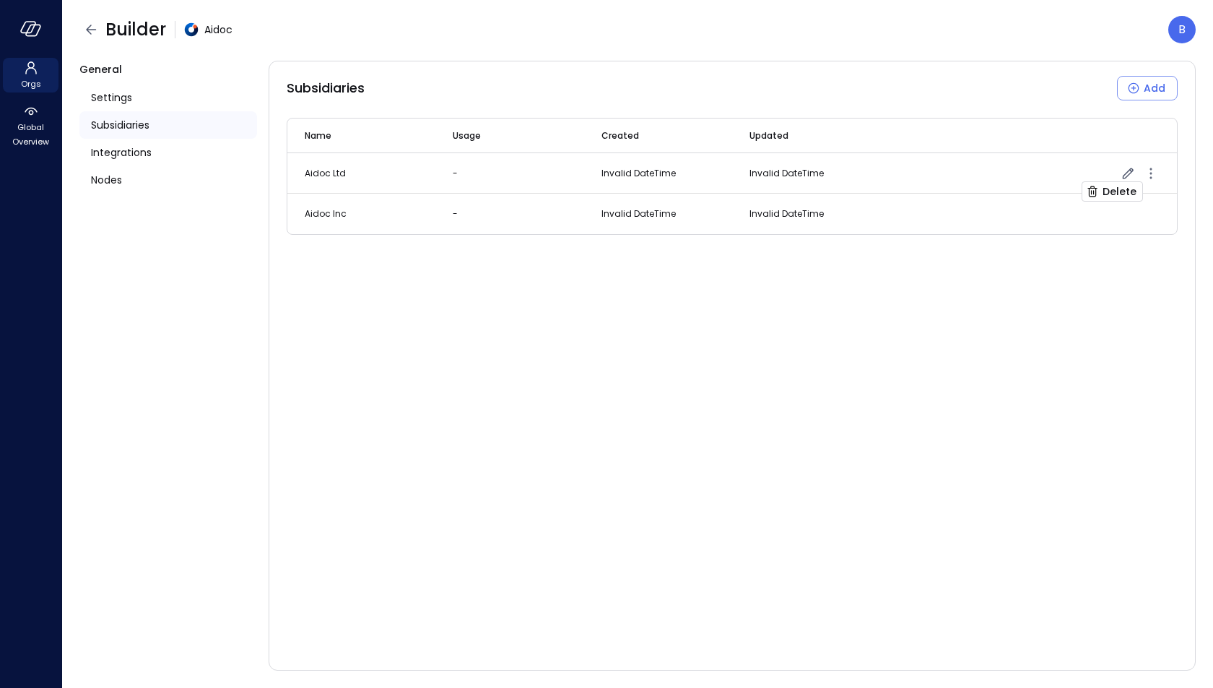
click at [1040, 322] on div at bounding box center [606, 344] width 1213 height 688
click at [201, 152] on div "Integrations" at bounding box center [168, 152] width 178 height 27
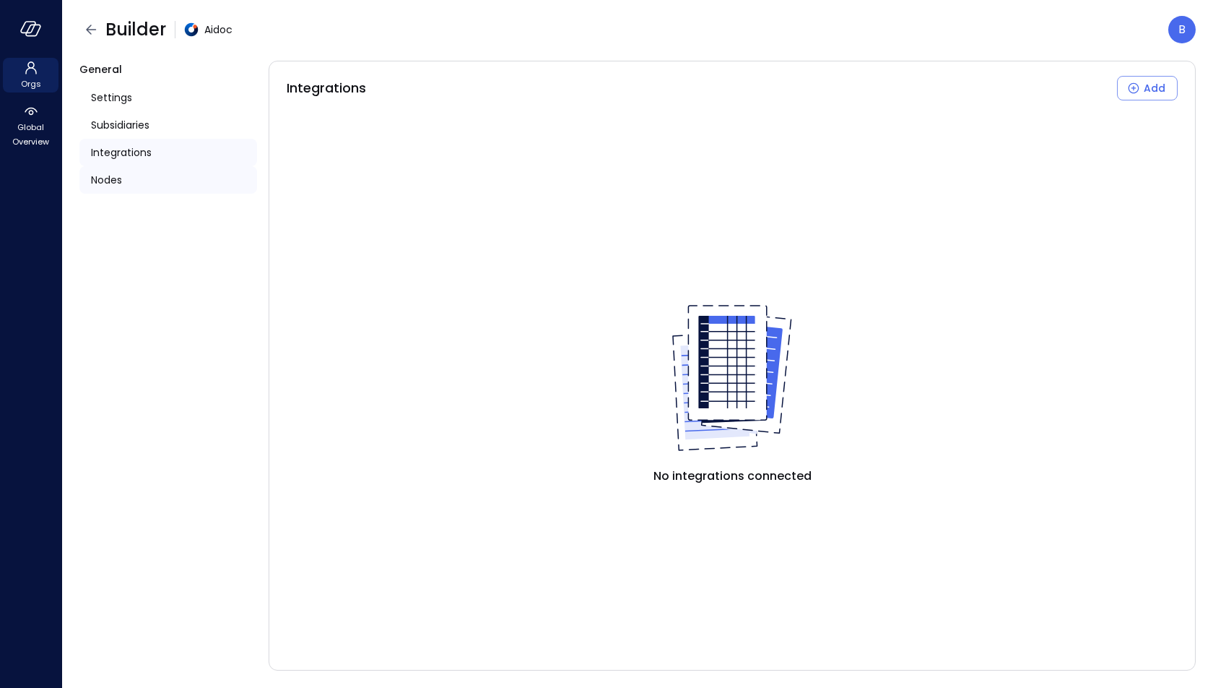
click at [157, 178] on div "Nodes" at bounding box center [168, 179] width 178 height 27
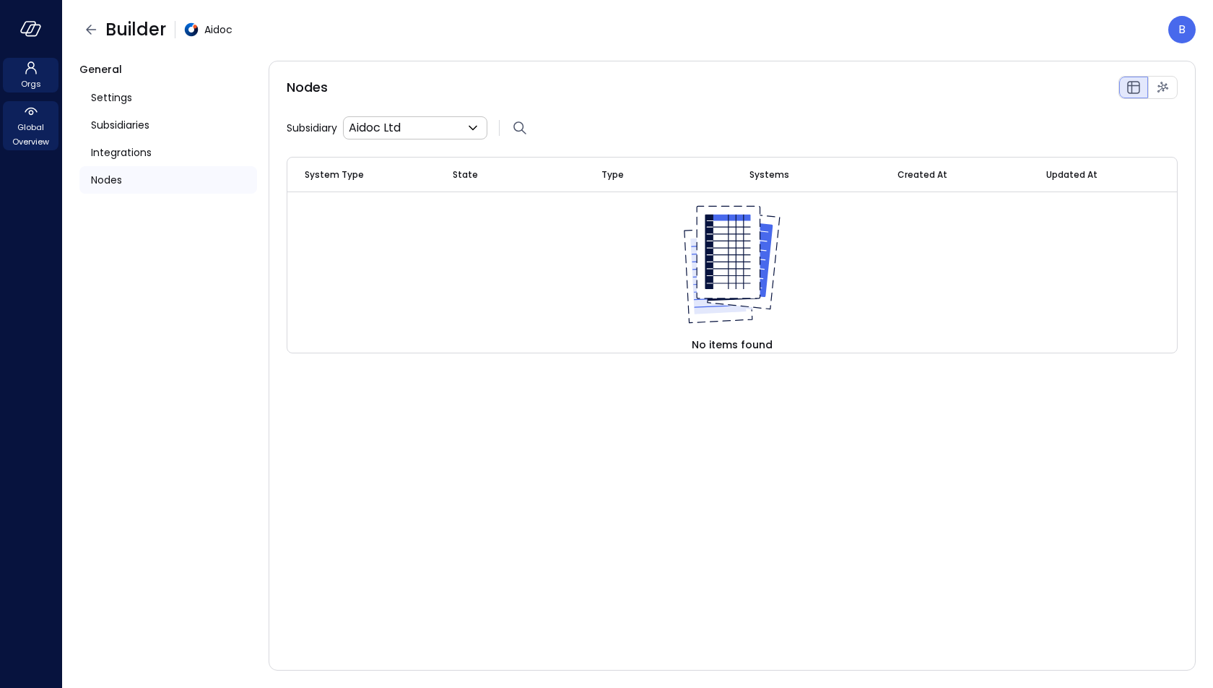
click at [33, 105] on icon at bounding box center [30, 111] width 17 height 17
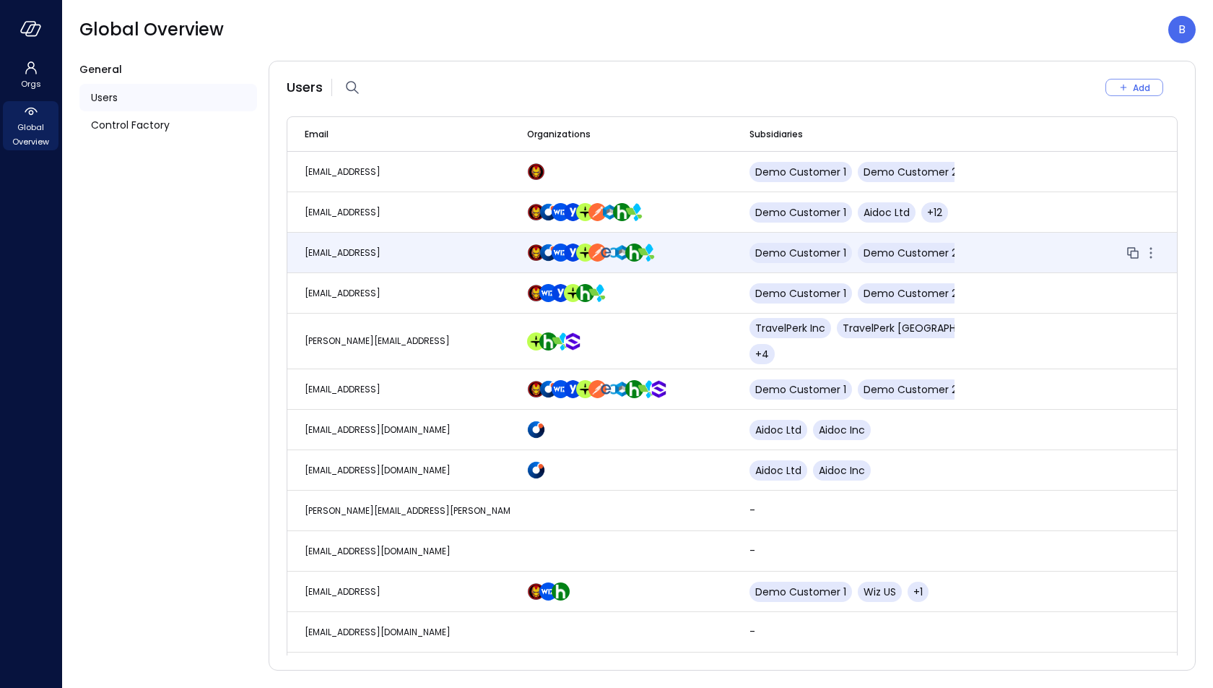
click at [412, 246] on td "[EMAIL_ADDRESS]" at bounding box center [398, 253] width 222 height 40
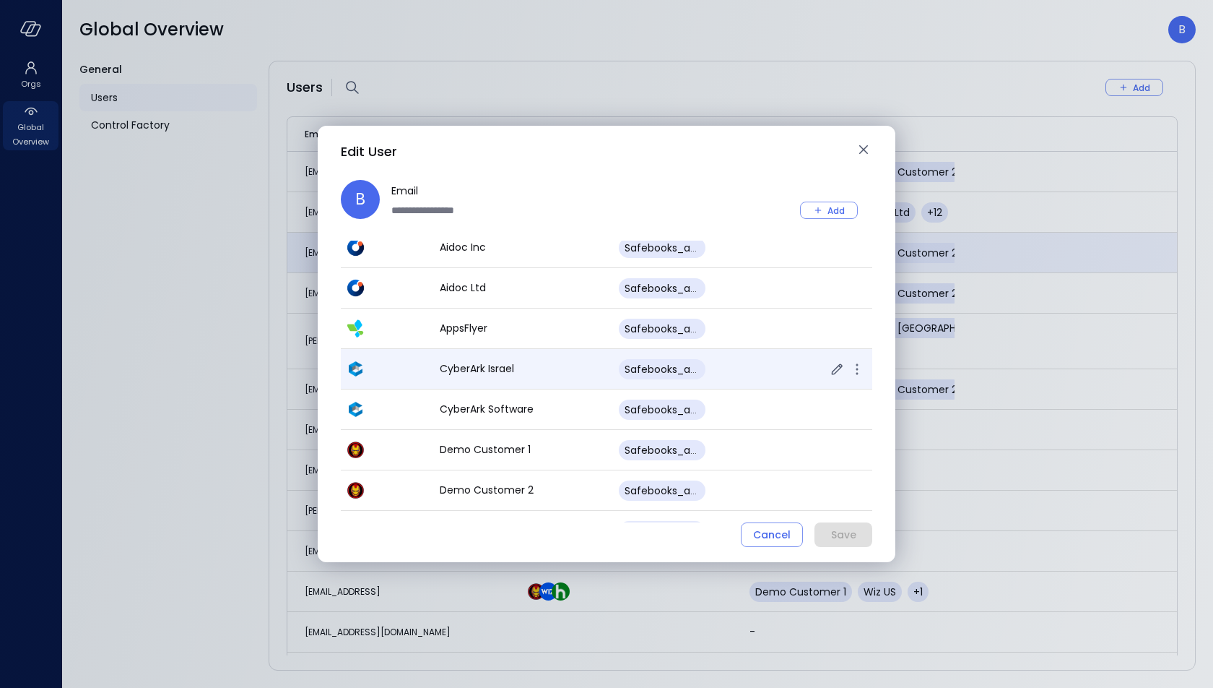
scroll to position [49, 0]
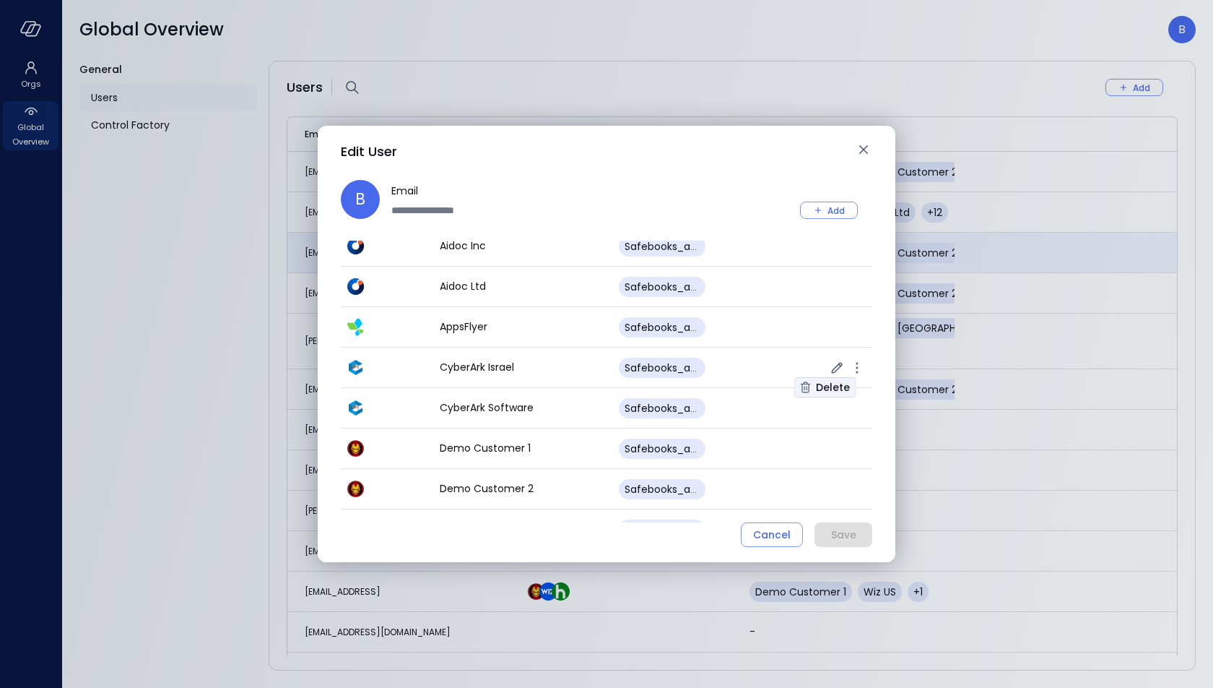
click at [839, 387] on div "Delete" at bounding box center [833, 387] width 34 height 18
click at [835, 382] on div "Delete" at bounding box center [833, 387] width 34 height 18
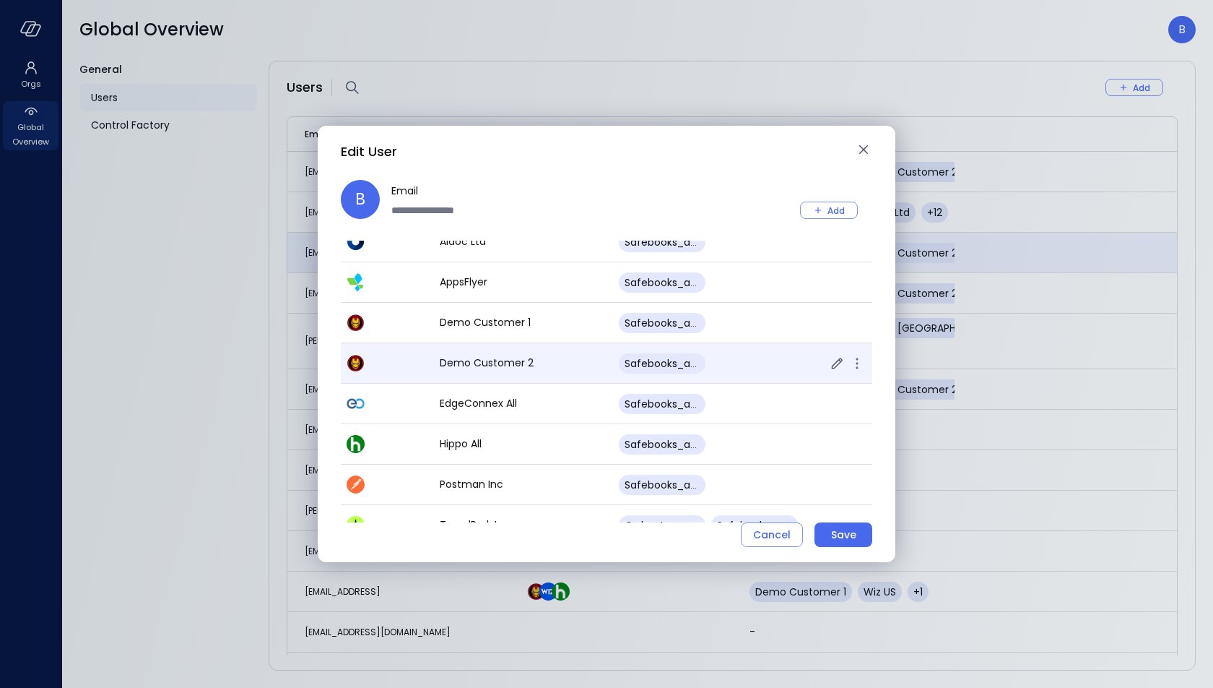
scroll to position [118, 0]
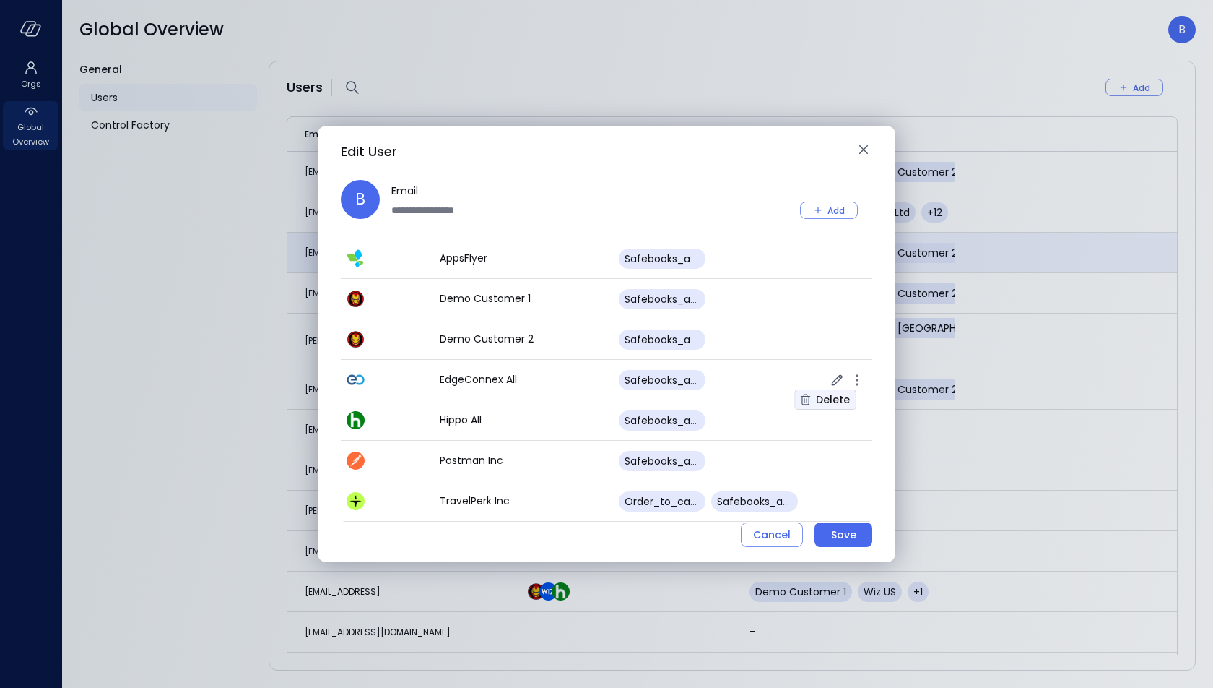
click at [832, 392] on div "Delete" at bounding box center [833, 400] width 34 height 18
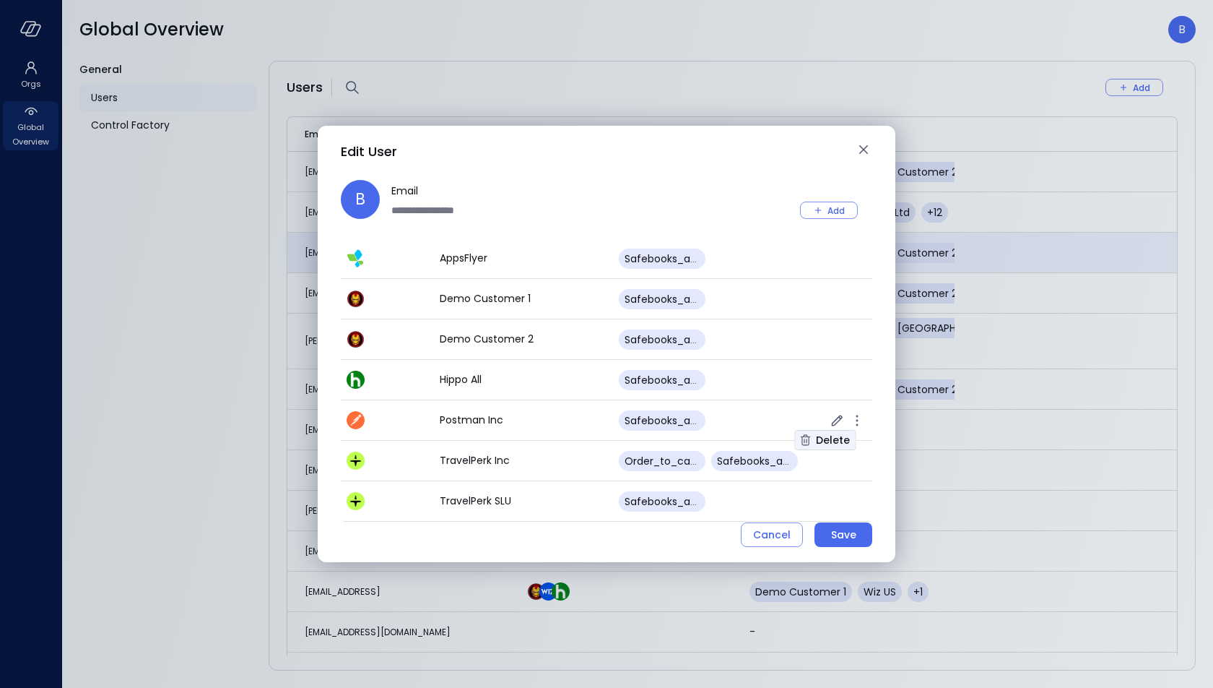
click at [831, 441] on div "Delete" at bounding box center [833, 440] width 34 height 18
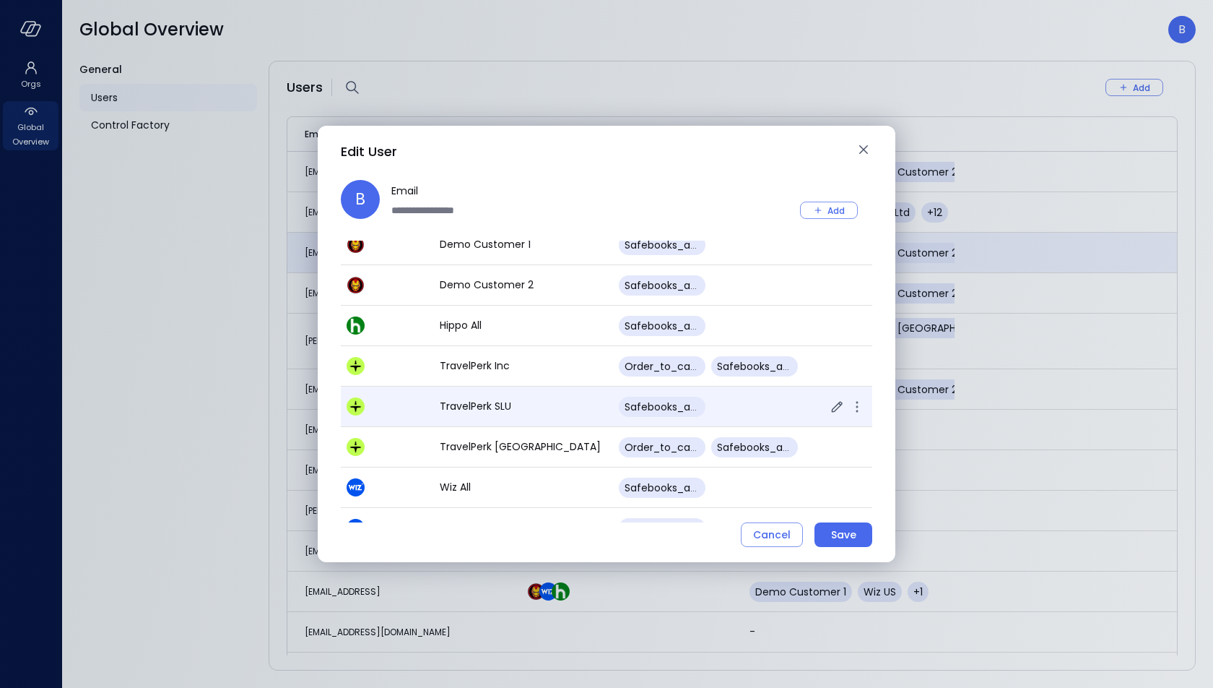
scroll to position [171, 0]
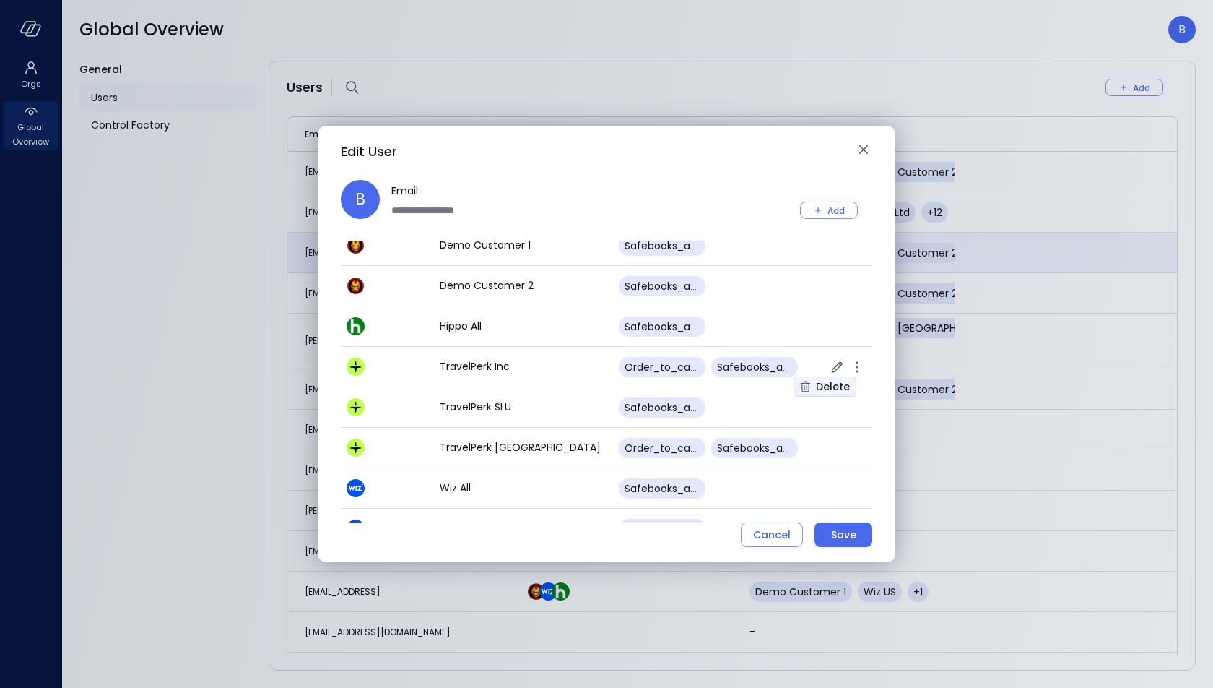
click at [835, 384] on div "Delete" at bounding box center [833, 387] width 34 height 18
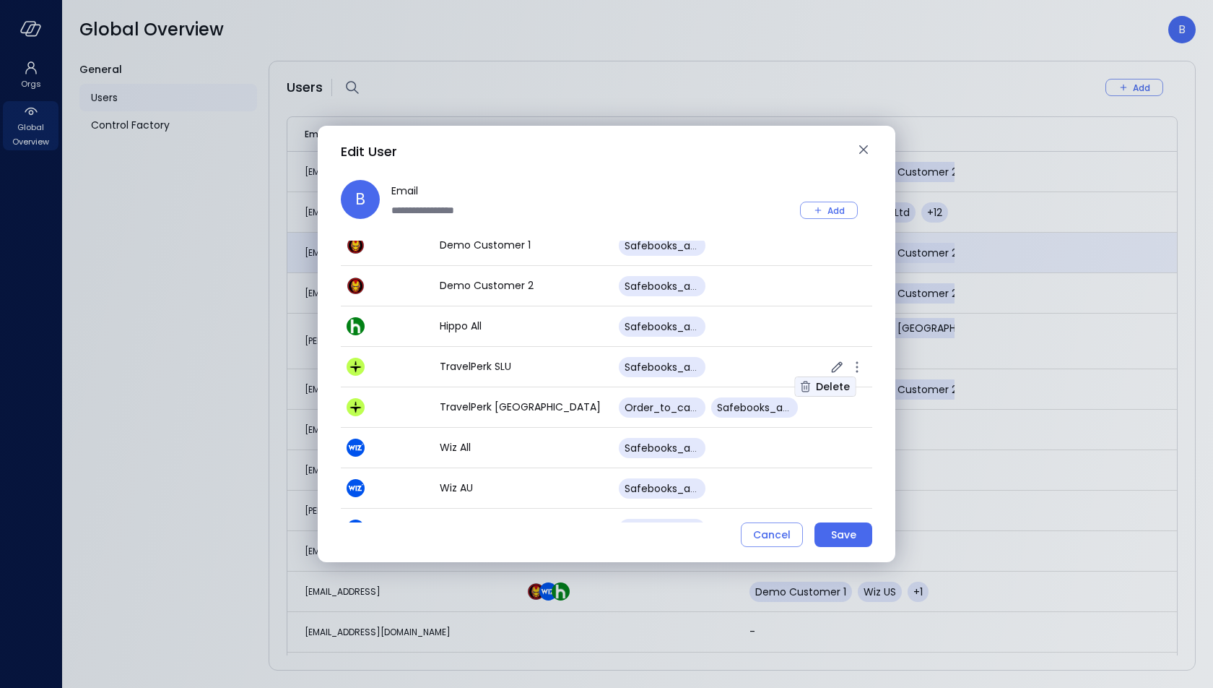
click at [834, 385] on div "Delete" at bounding box center [833, 387] width 34 height 18
click at [840, 384] on div "Delete" at bounding box center [833, 387] width 34 height 18
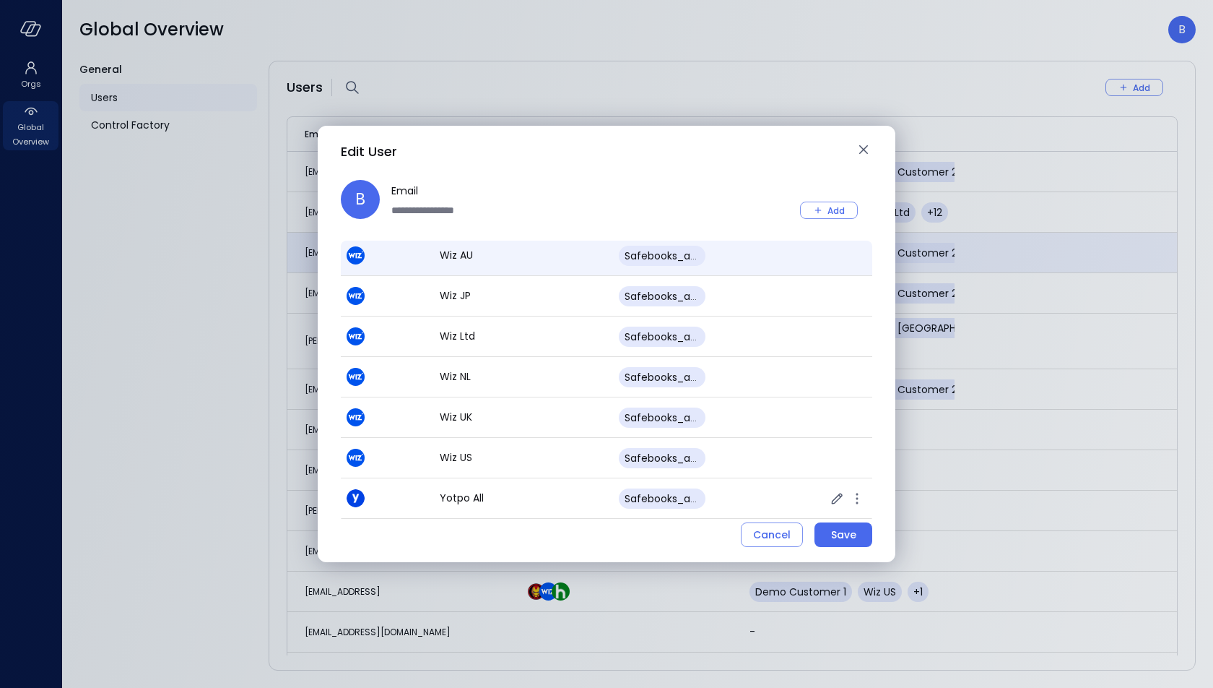
scroll to position [316, 0]
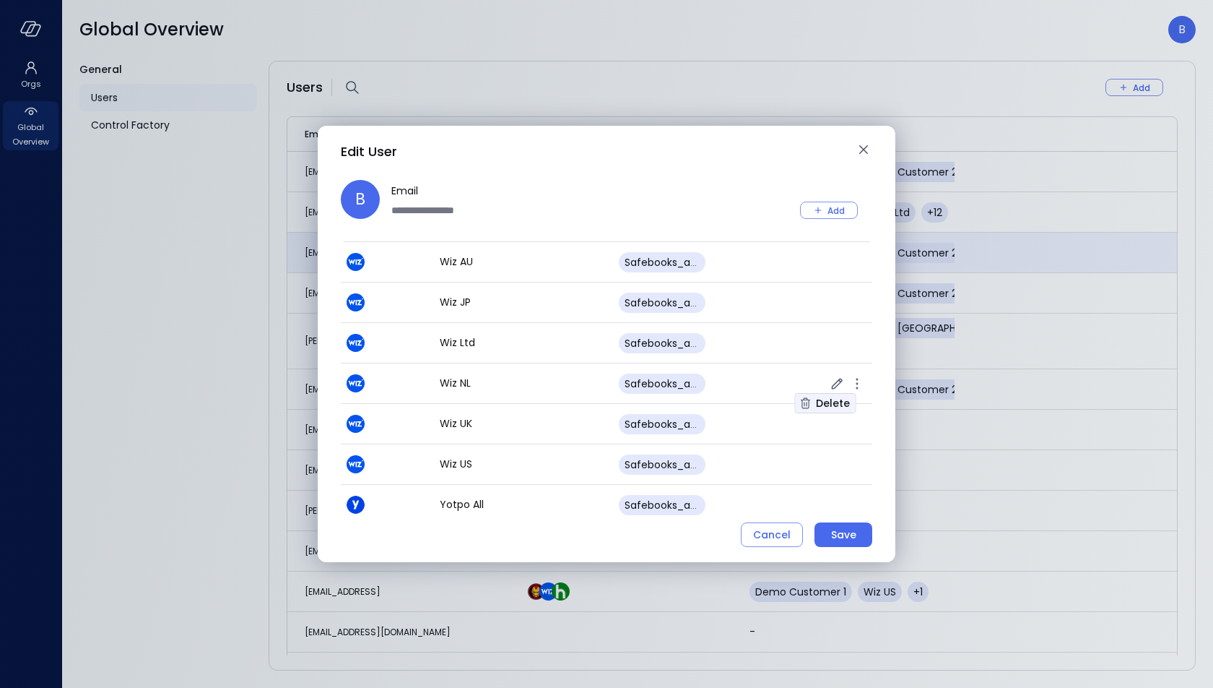
click at [841, 399] on div "Delete" at bounding box center [833, 403] width 34 height 18
click at [841, 319] on div "Delete" at bounding box center [833, 322] width 34 height 18
click at [835, 277] on div "Delete" at bounding box center [833, 282] width 34 height 18
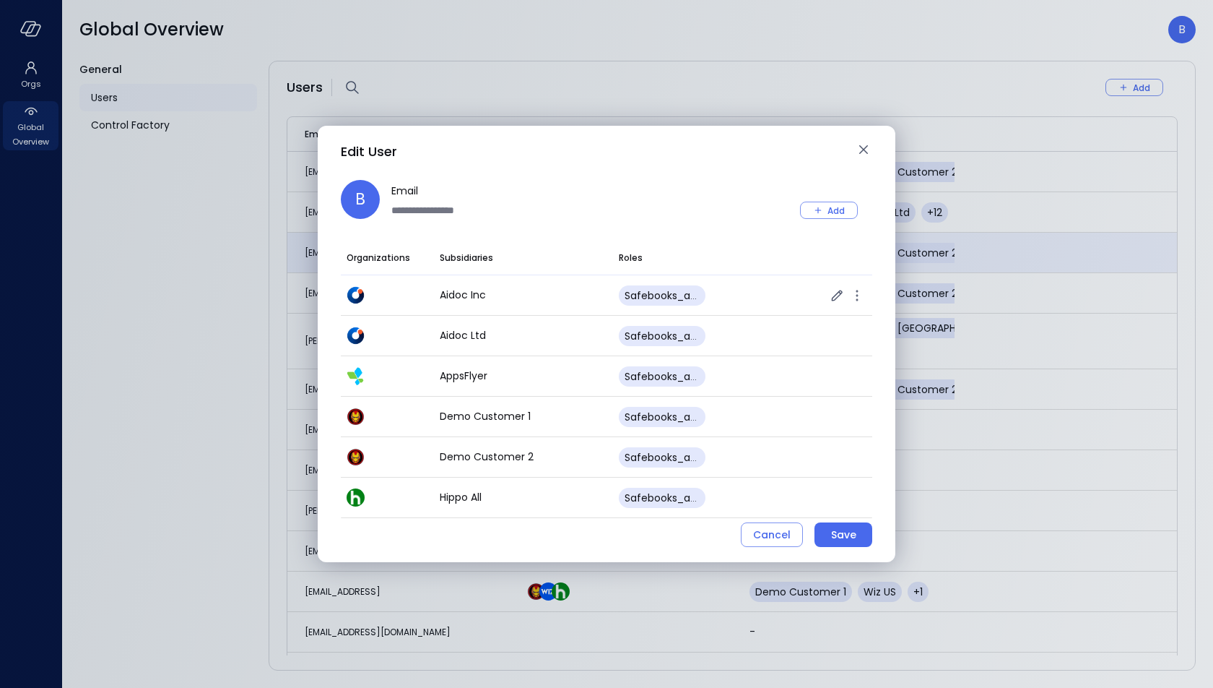
scroll to position [279, 0]
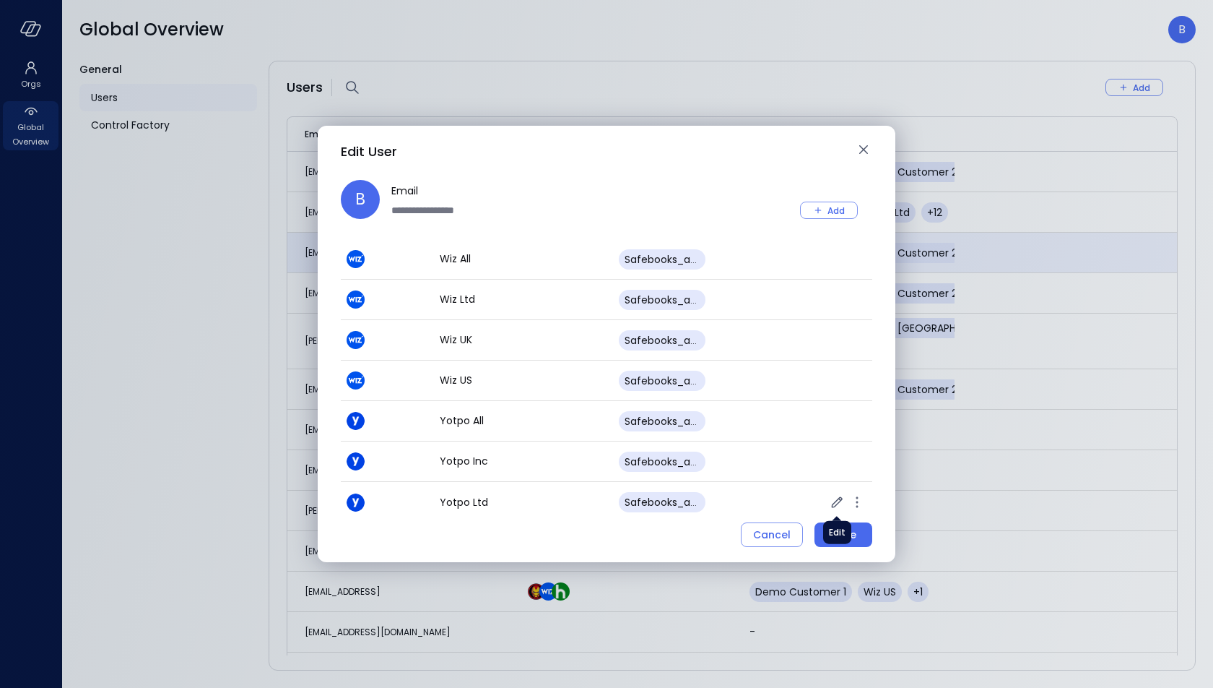
click at [840, 524] on div "Edit" at bounding box center [837, 532] width 28 height 23
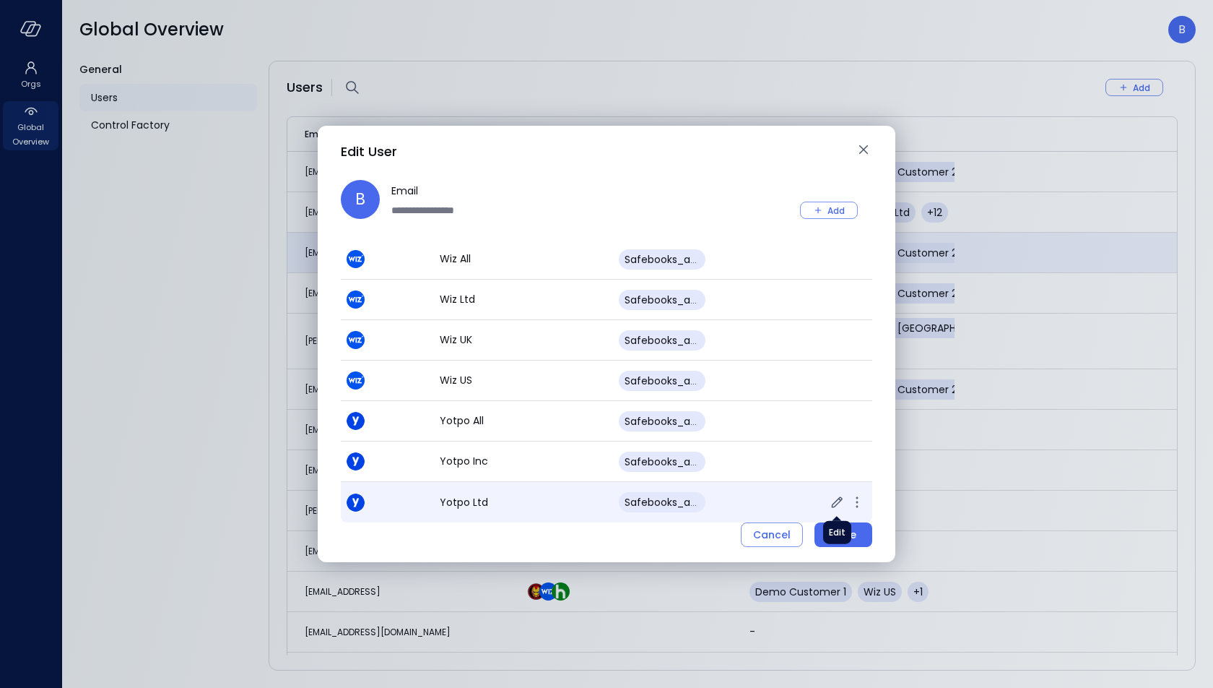
click at [836, 498] on icon "button" at bounding box center [836, 501] width 17 height 17
click at [831, 534] on div "Save" at bounding box center [843, 535] width 25 height 18
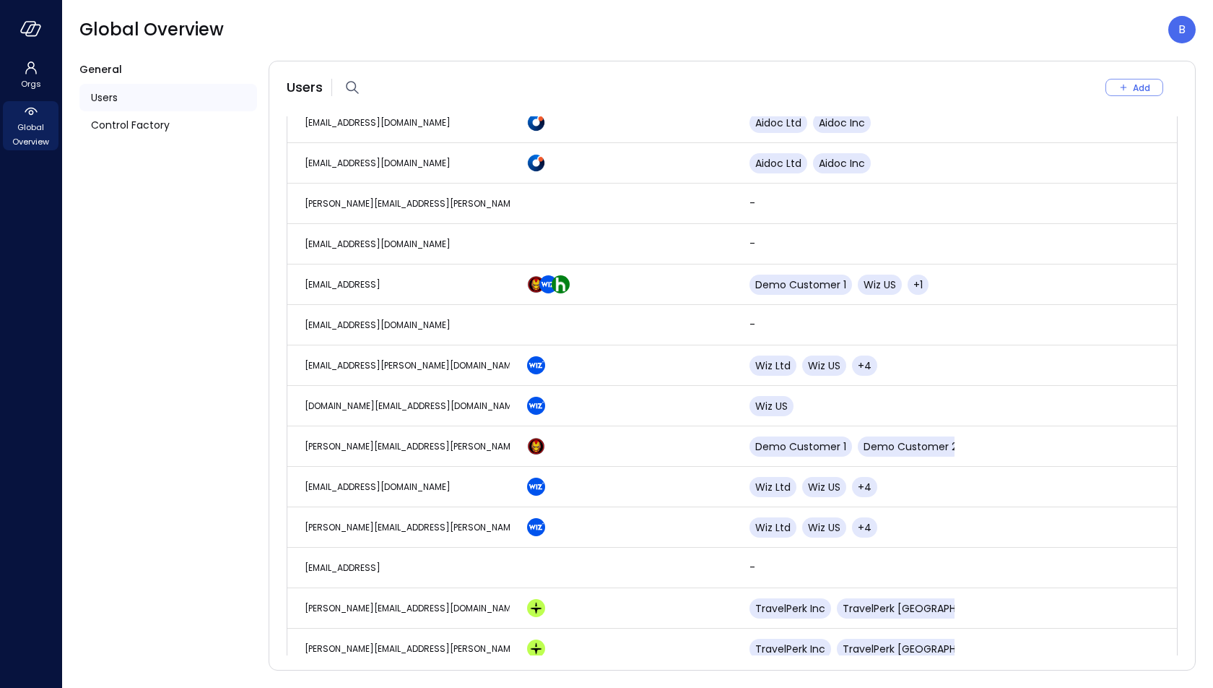
scroll to position [0, 0]
